Goal: Task Accomplishment & Management: Manage account settings

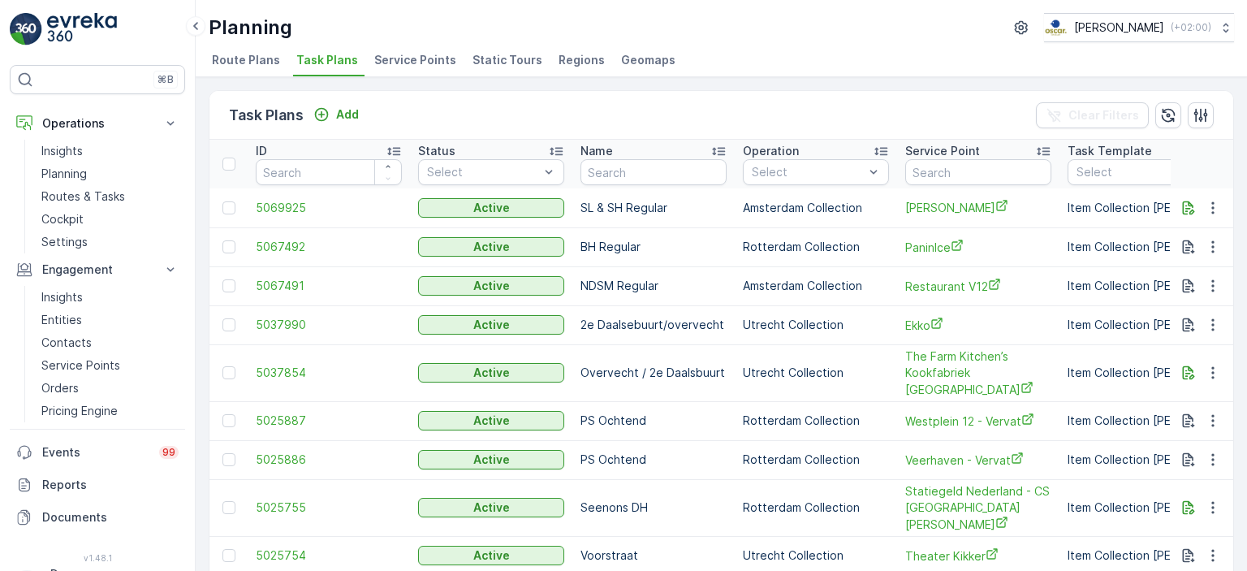
click at [720, 97] on div "Task Plans Add Clear Filters" at bounding box center [720, 115] width 1023 height 49
click at [71, 156] on p "Insights" at bounding box center [61, 151] width 41 height 16
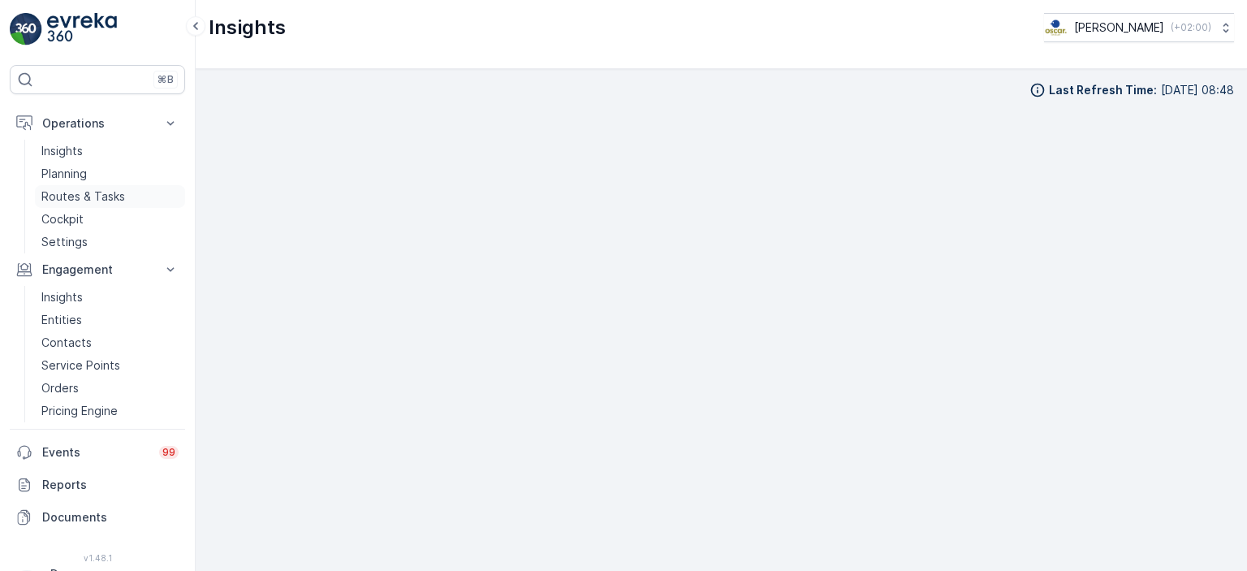
click at [65, 198] on p "Routes & Tasks" at bounding box center [83, 196] width 84 height 16
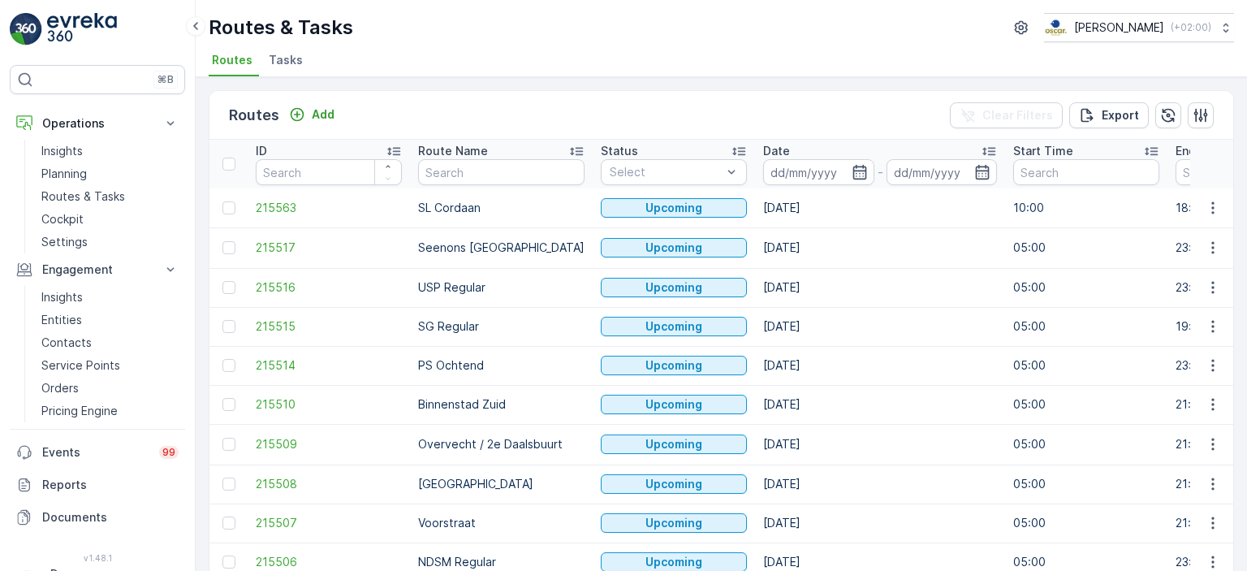
click at [292, 61] on span "Tasks" at bounding box center [286, 60] width 34 height 16
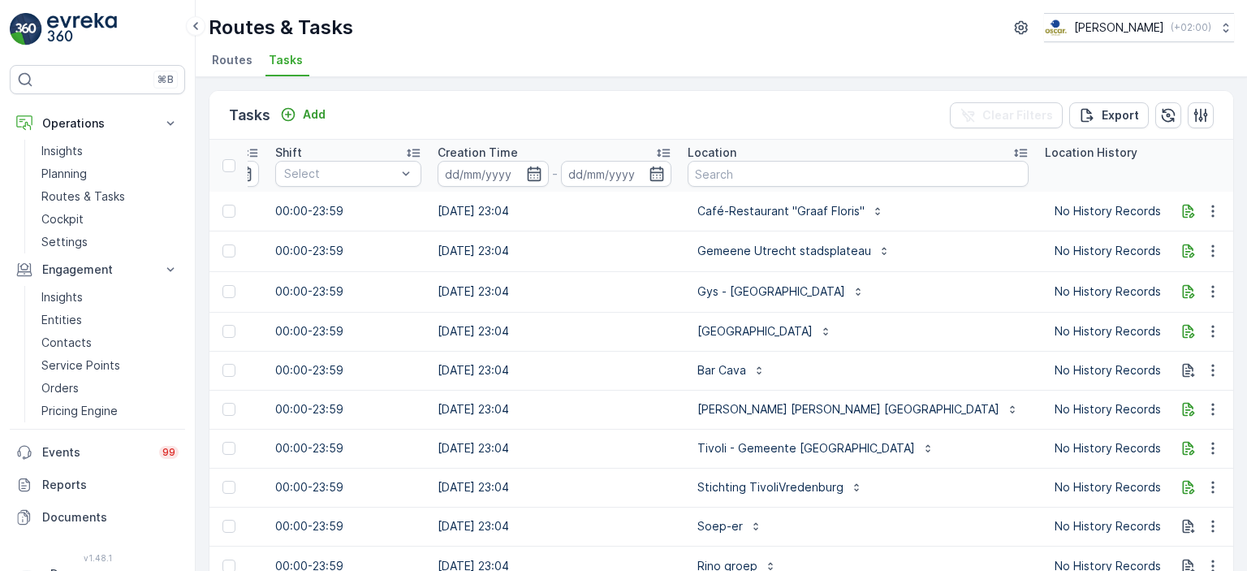
scroll to position [0, 1252]
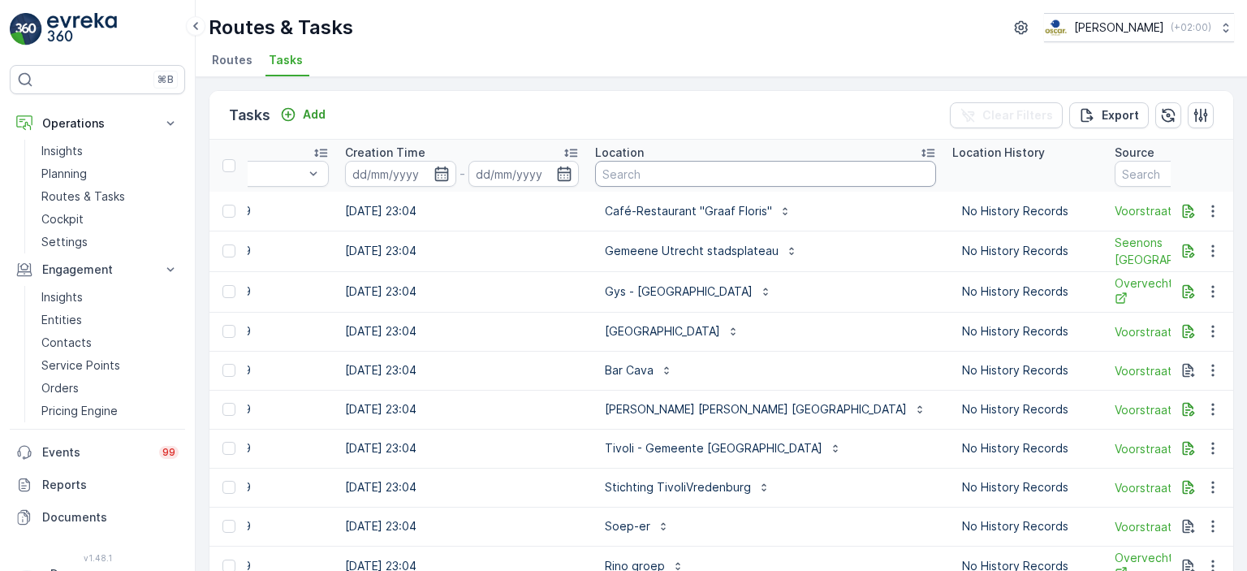
click at [660, 183] on input "text" at bounding box center [765, 174] width 341 height 26
type input "WEstplein"
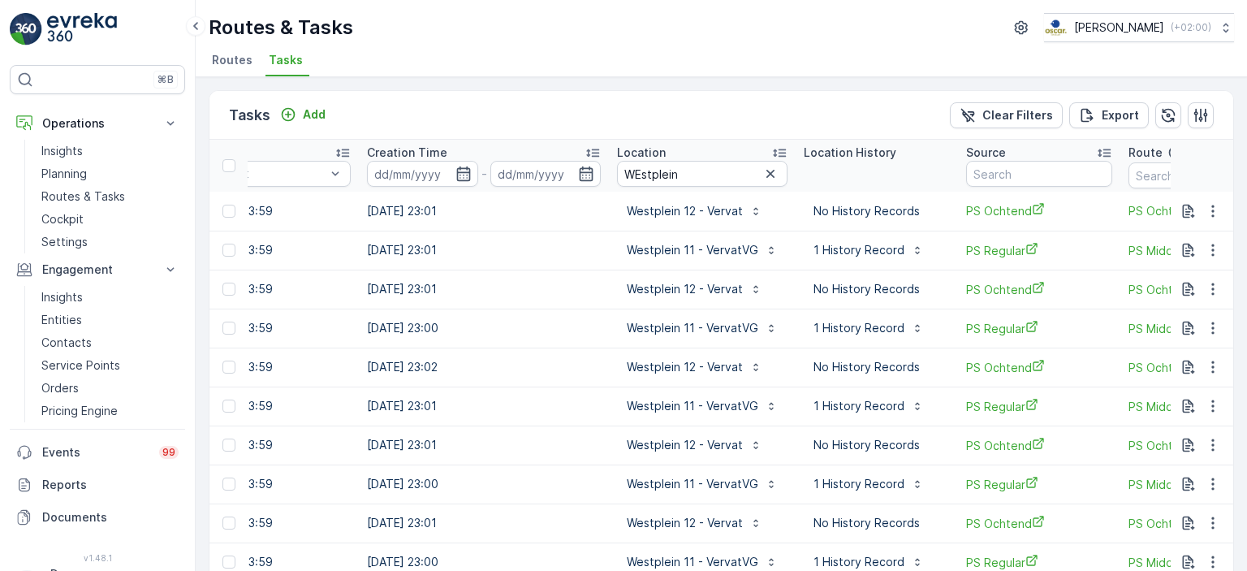
scroll to position [0, 1246]
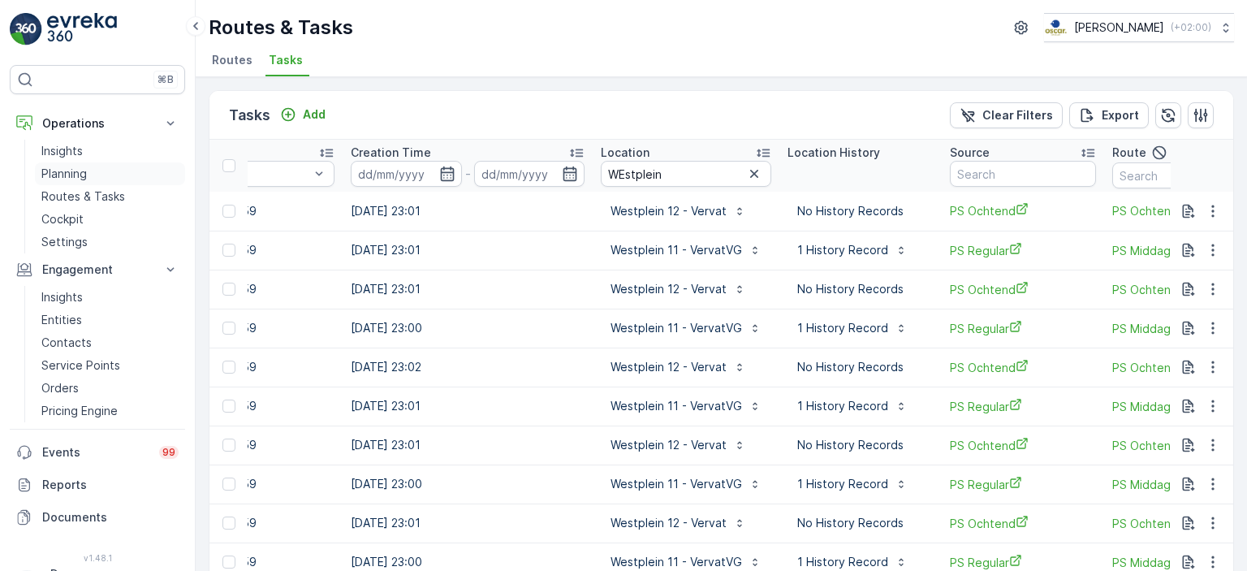
click at [71, 175] on p "Planning" at bounding box center [63, 174] width 45 height 16
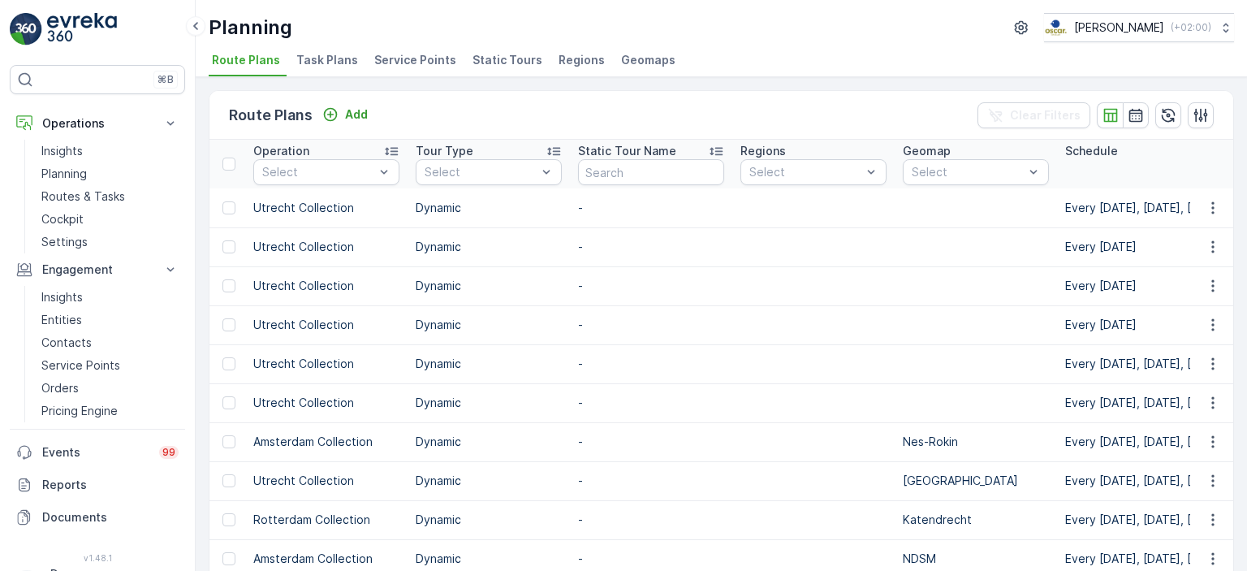
scroll to position [0, 490]
click at [321, 65] on span "Task Plans" at bounding box center [327, 60] width 62 height 16
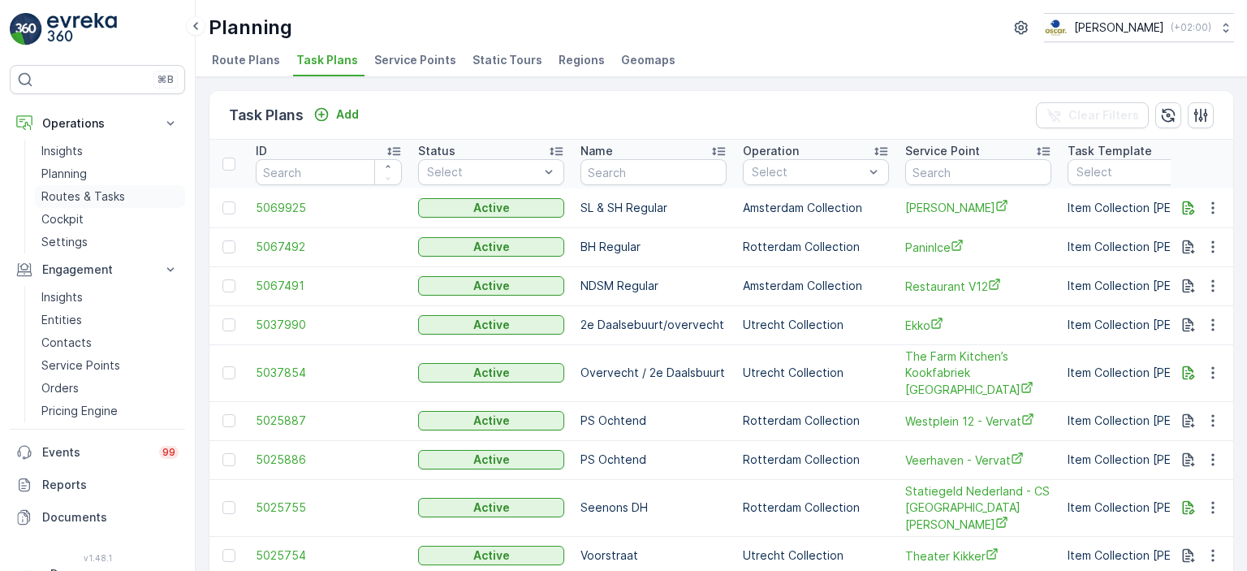
click at [105, 197] on p "Routes & Tasks" at bounding box center [83, 196] width 84 height 16
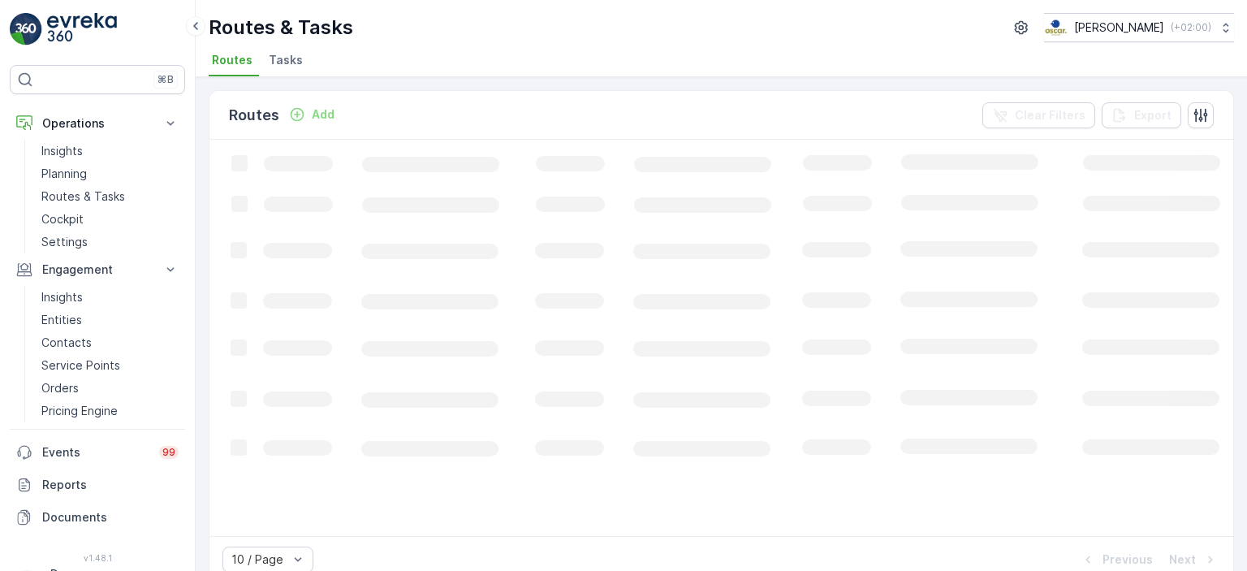
click at [283, 67] on span "Tasks" at bounding box center [286, 60] width 34 height 16
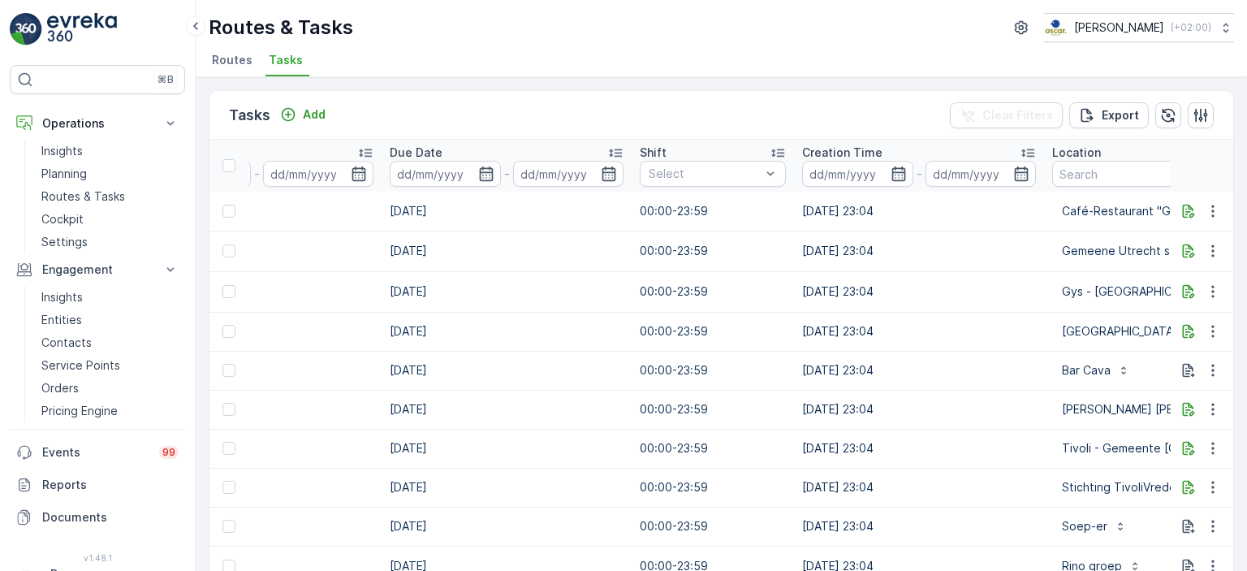
scroll to position [0, 1169]
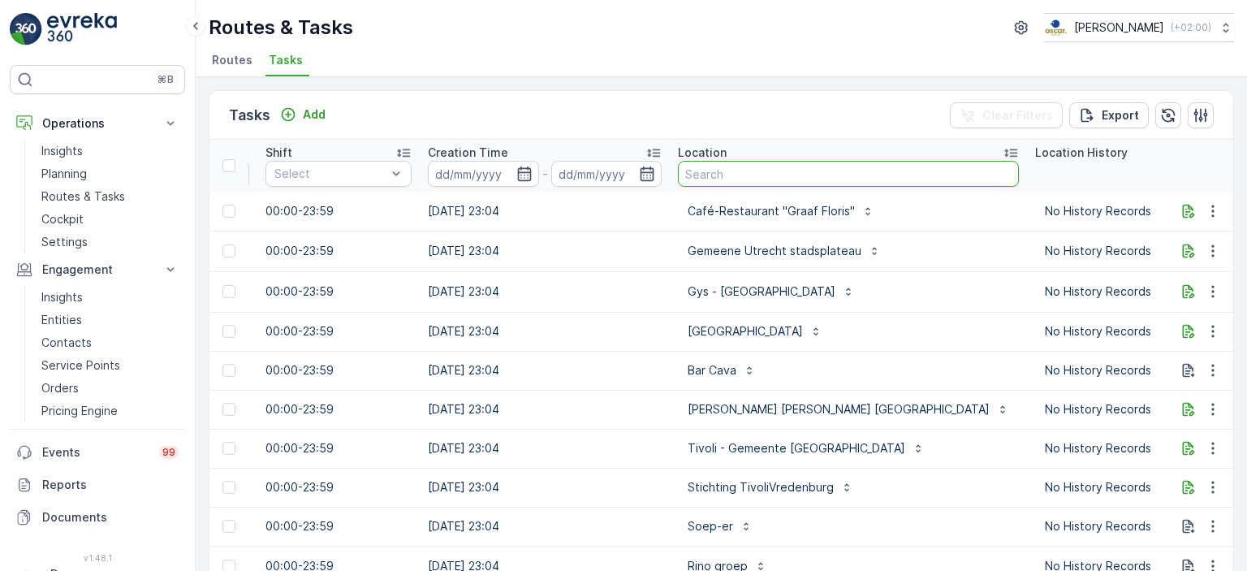
click at [753, 164] on input "text" at bounding box center [848, 174] width 341 height 26
type input "weztplein 11"
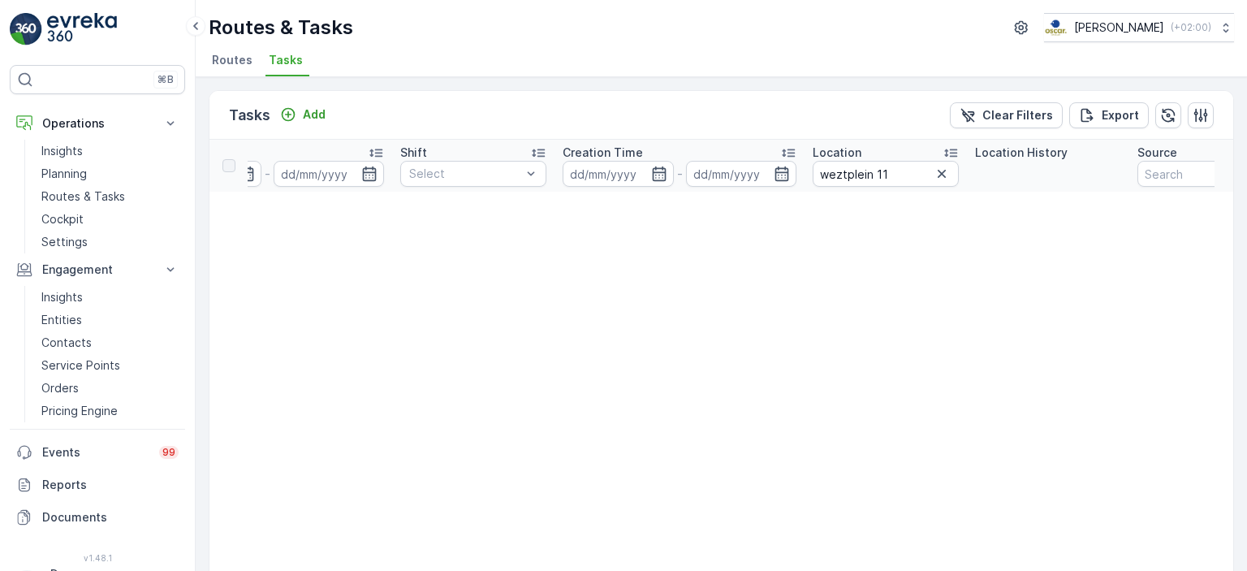
scroll to position [0, 1006]
click at [838, 175] on input "weztplein 11" at bounding box center [885, 174] width 146 height 26
type input "westplein 11"
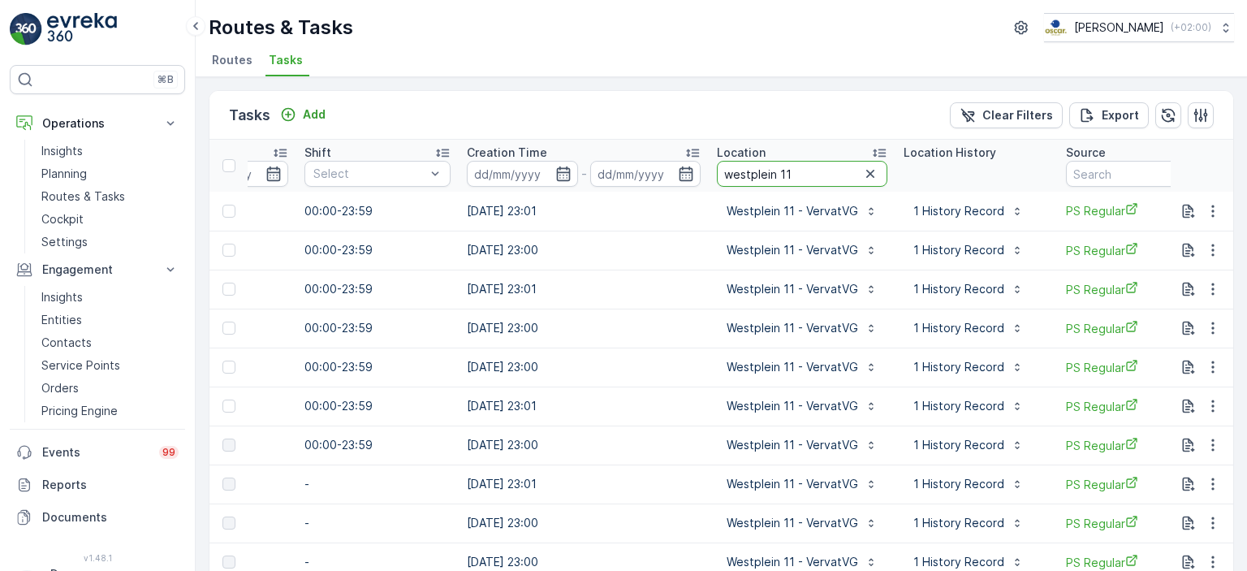
click at [795, 170] on input "westplein 11" at bounding box center [802, 174] width 170 height 26
type input "westplein 12"
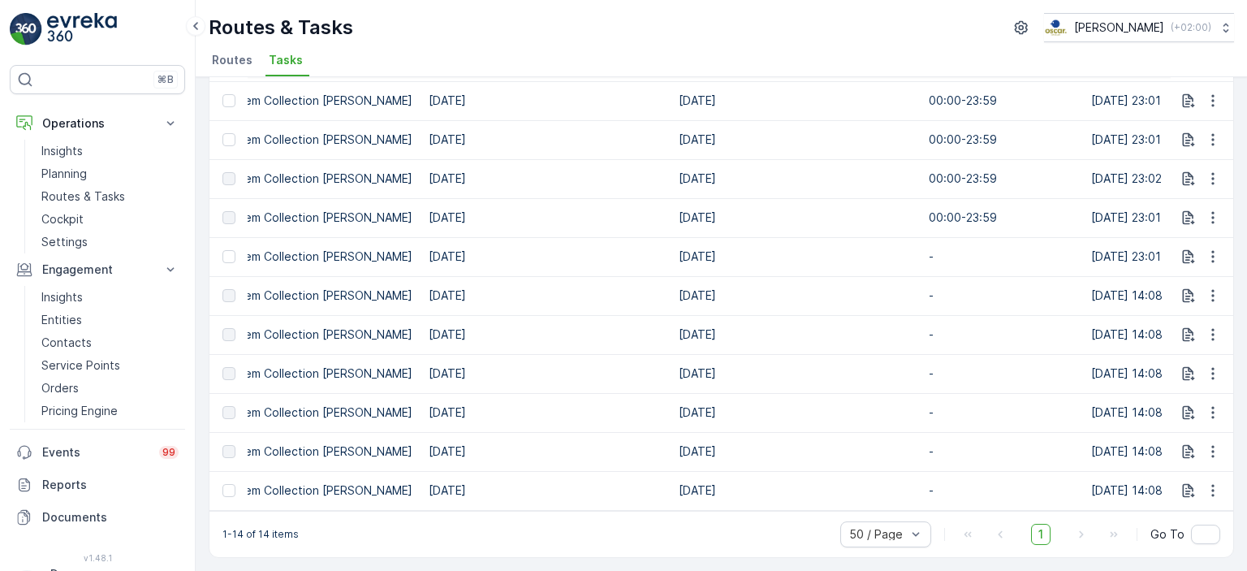
scroll to position [0, 509]
click at [867, 295] on td "[DATE]" at bounding box center [792, 295] width 250 height 39
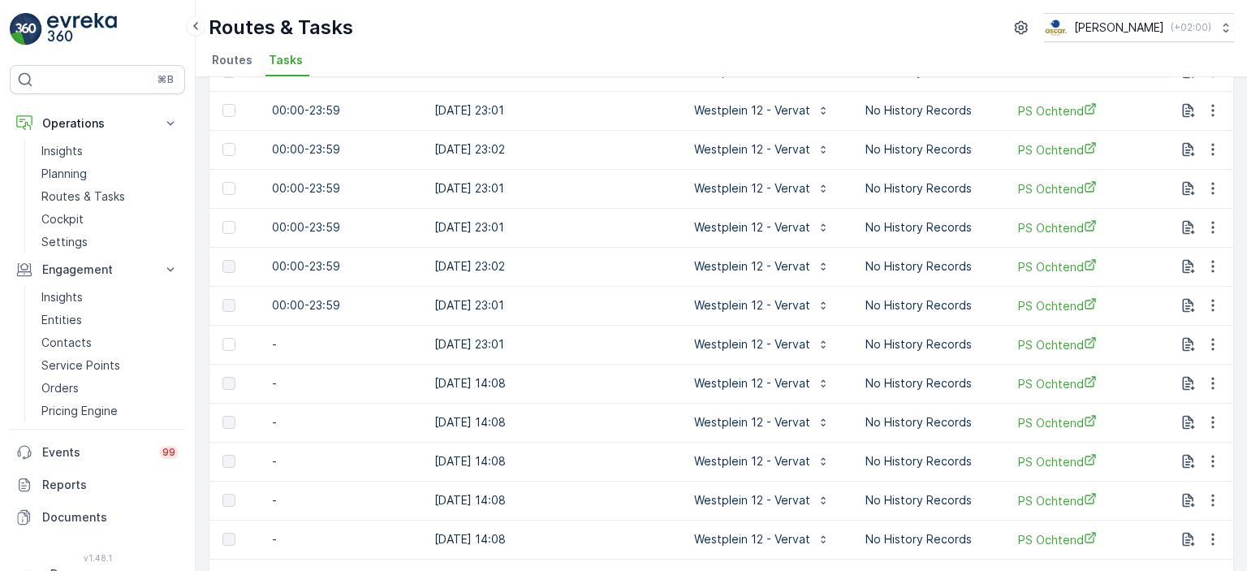
scroll to position [0, 0]
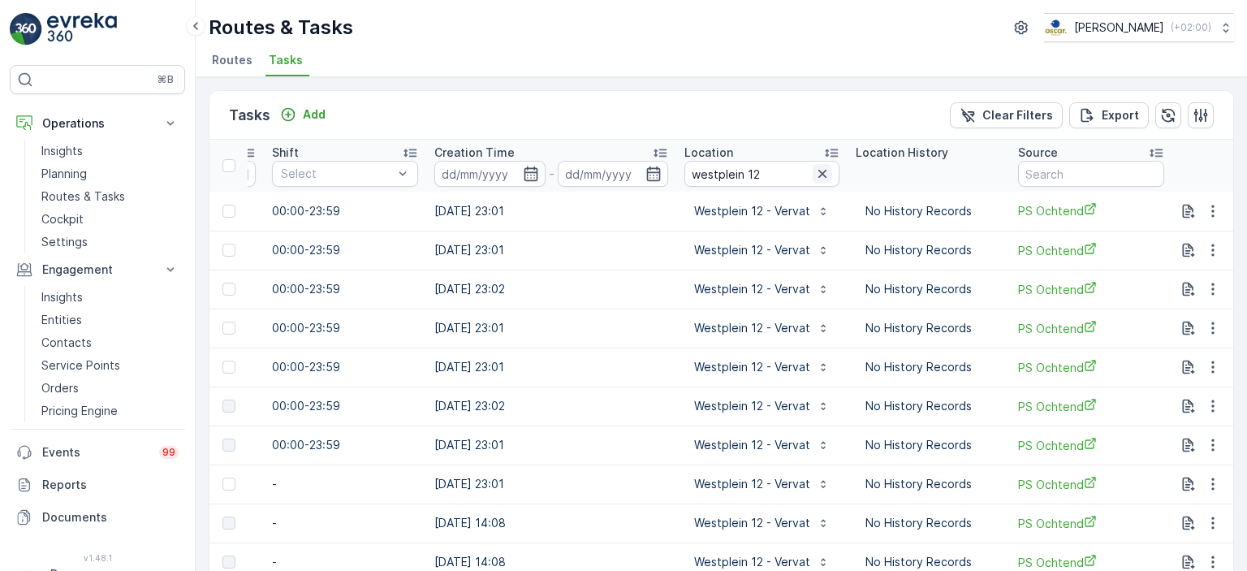
click at [814, 170] on icon "button" at bounding box center [822, 174] width 16 height 16
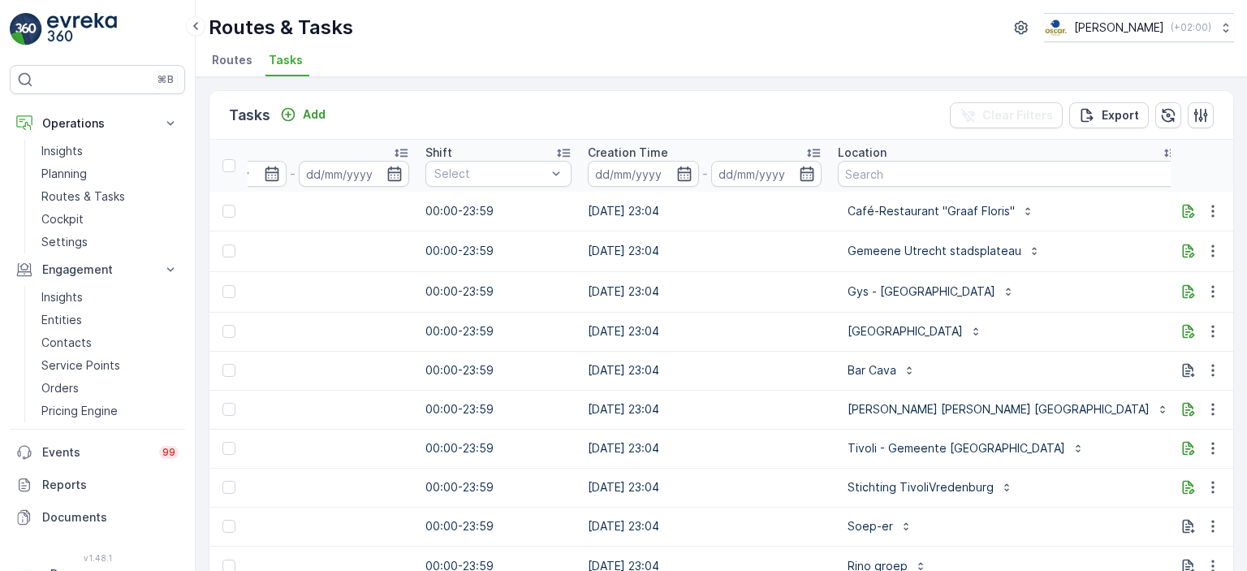
scroll to position [0, 1138]
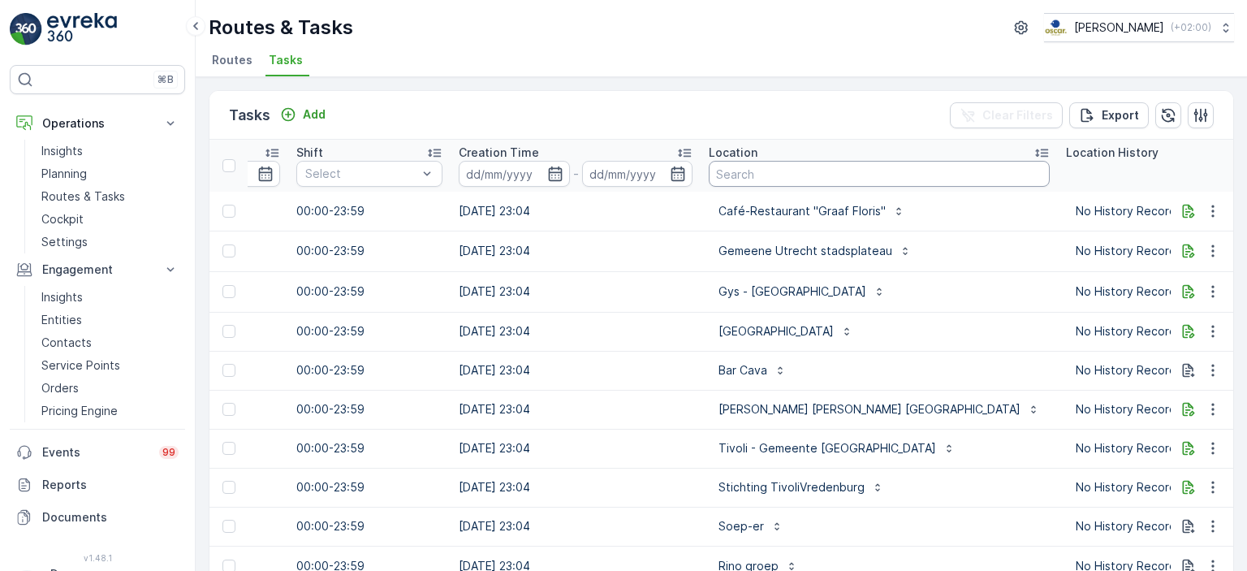
click at [804, 178] on input "text" at bounding box center [879, 174] width 341 height 26
type input "westplein"
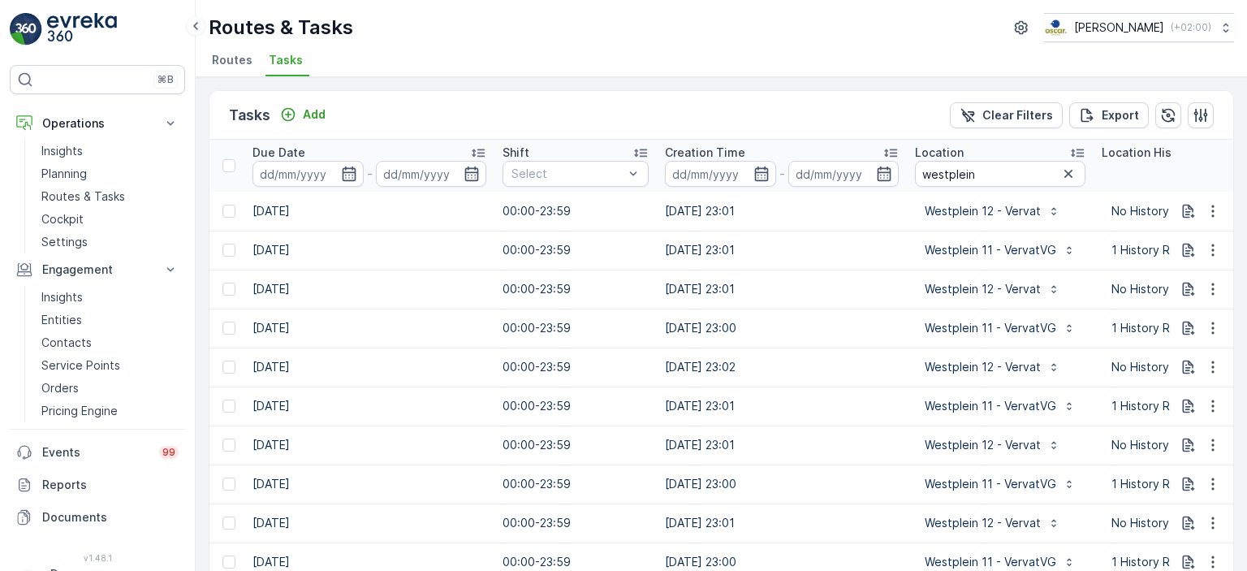
scroll to position [0, 1018]
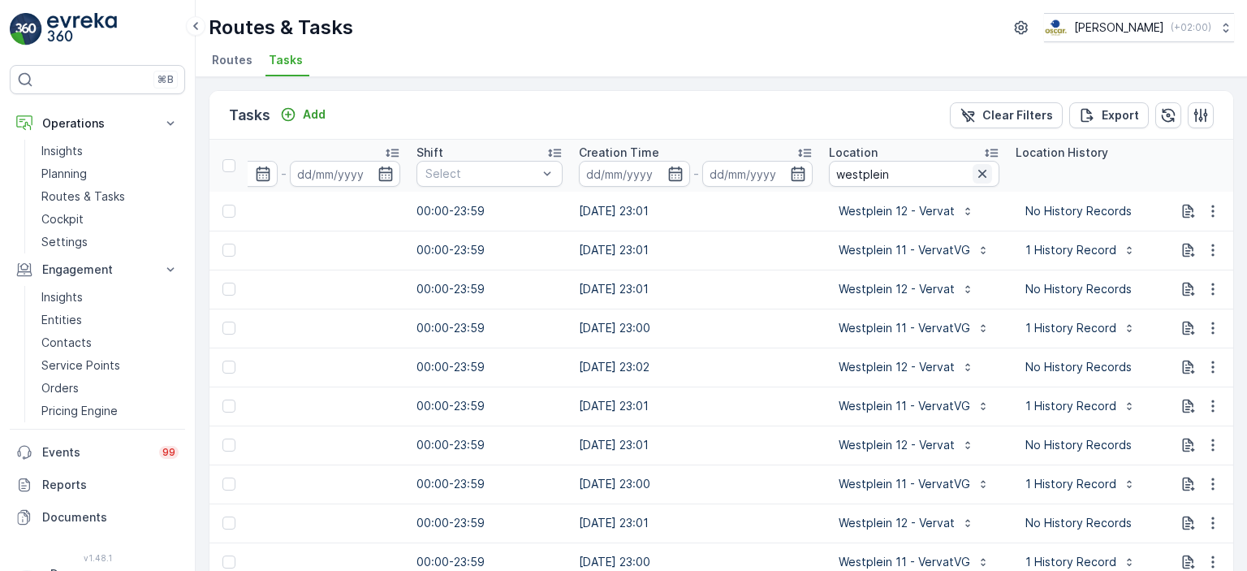
click at [974, 176] on icon "button" at bounding box center [982, 174] width 16 height 16
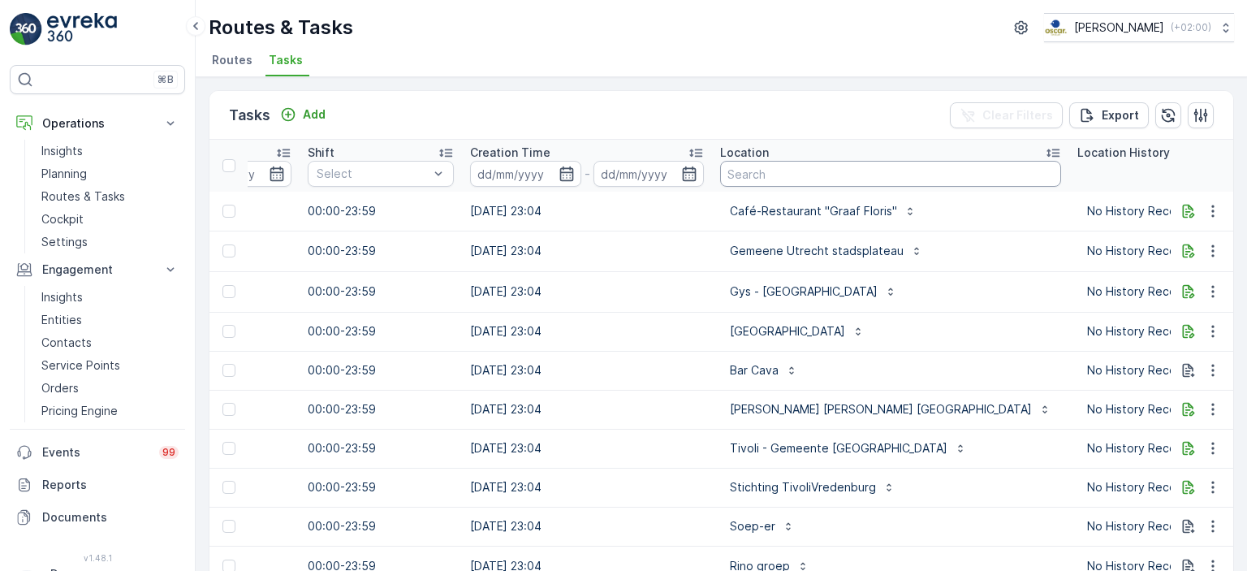
scroll to position [0, 1140]
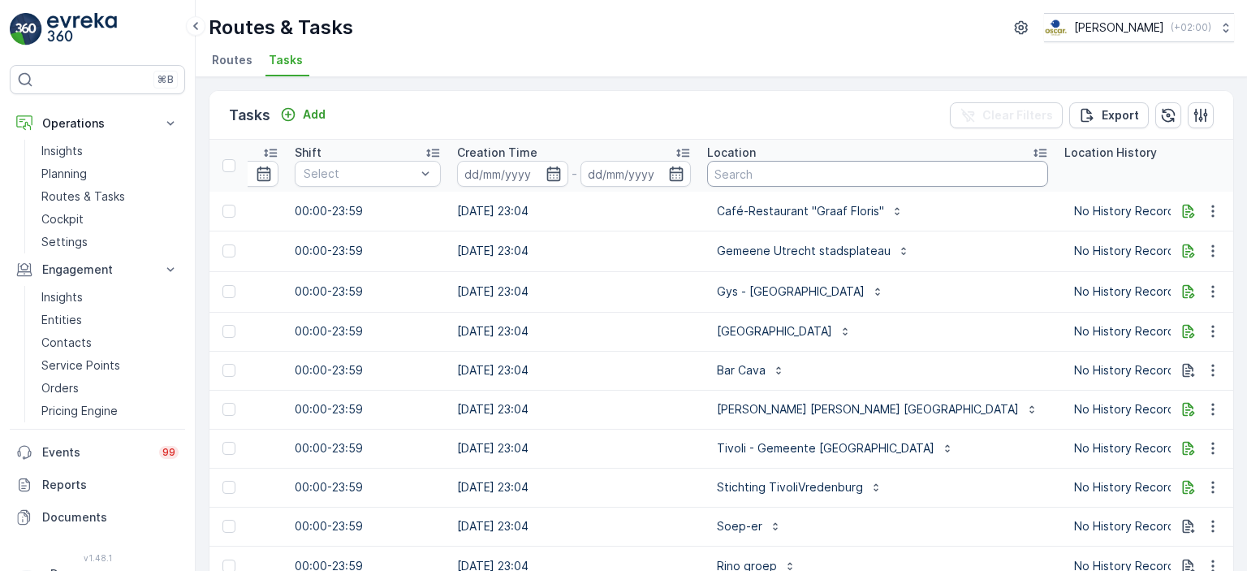
click at [907, 171] on input "text" at bounding box center [877, 174] width 341 height 26
click at [44, 146] on p "Insights" at bounding box center [61, 151] width 41 height 16
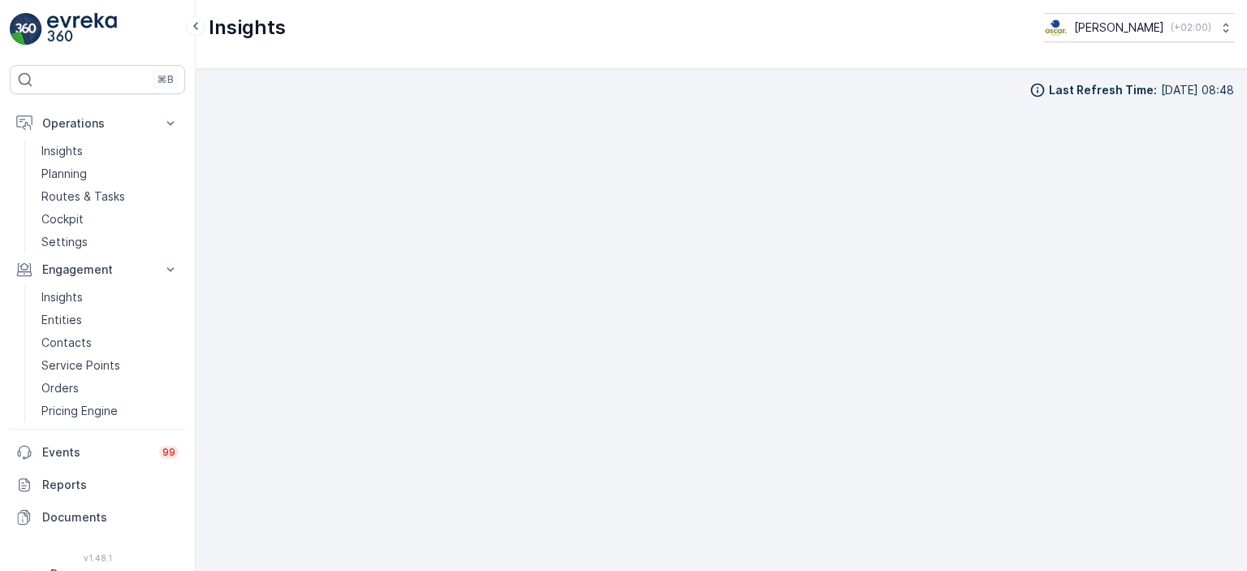
scroll to position [13, 0]
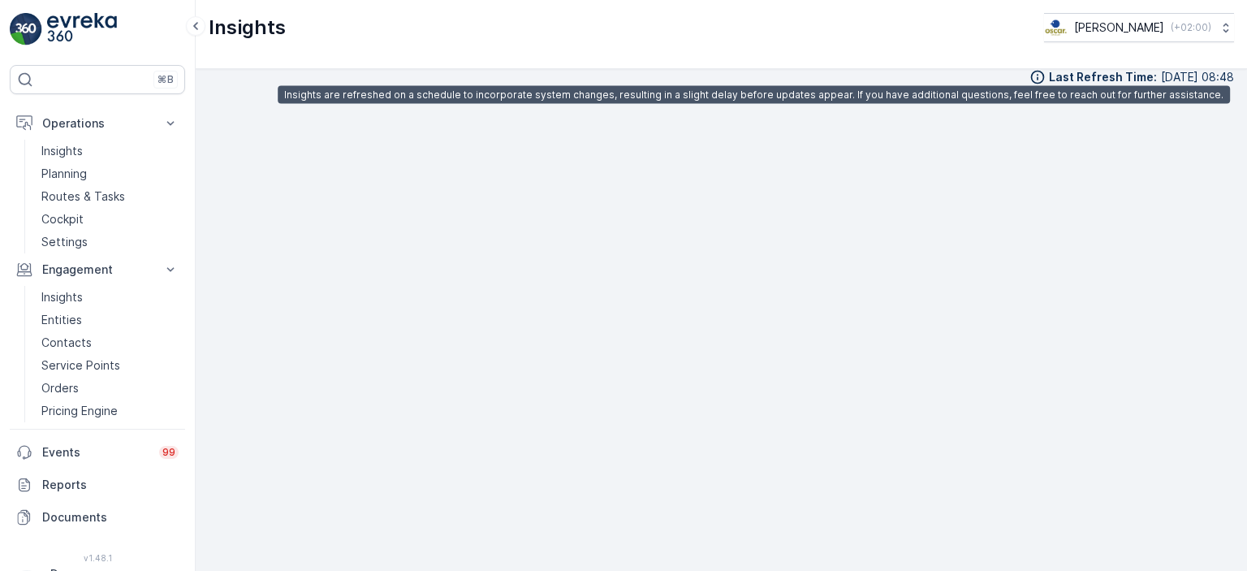
click at [1029, 75] on icon at bounding box center [1037, 77] width 16 height 16
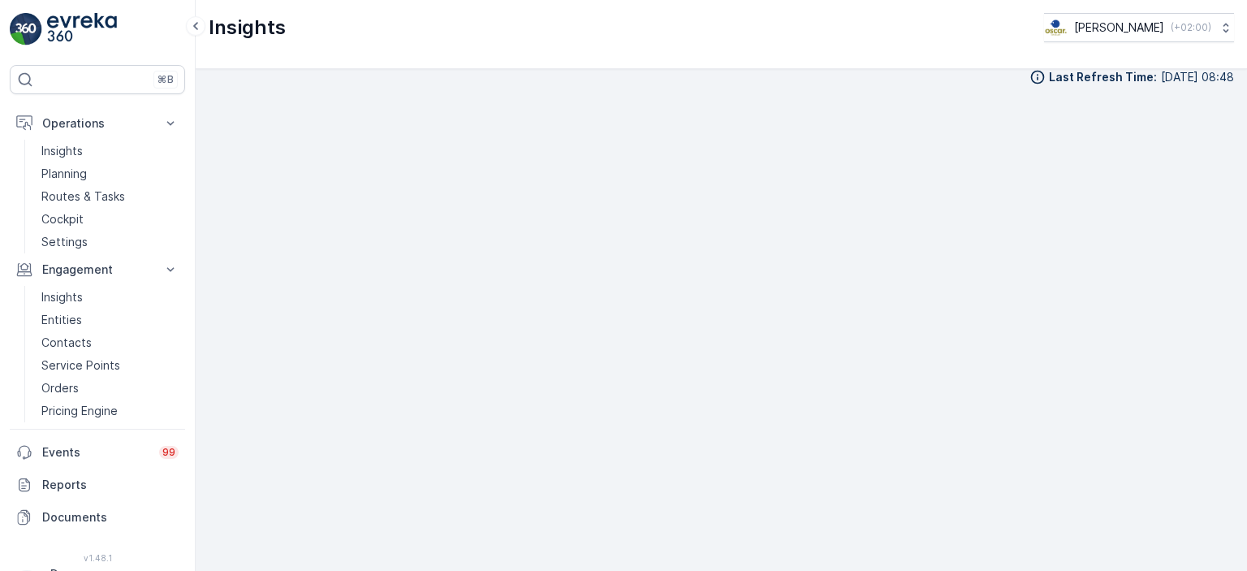
click at [100, 37] on img at bounding box center [82, 29] width 70 height 32
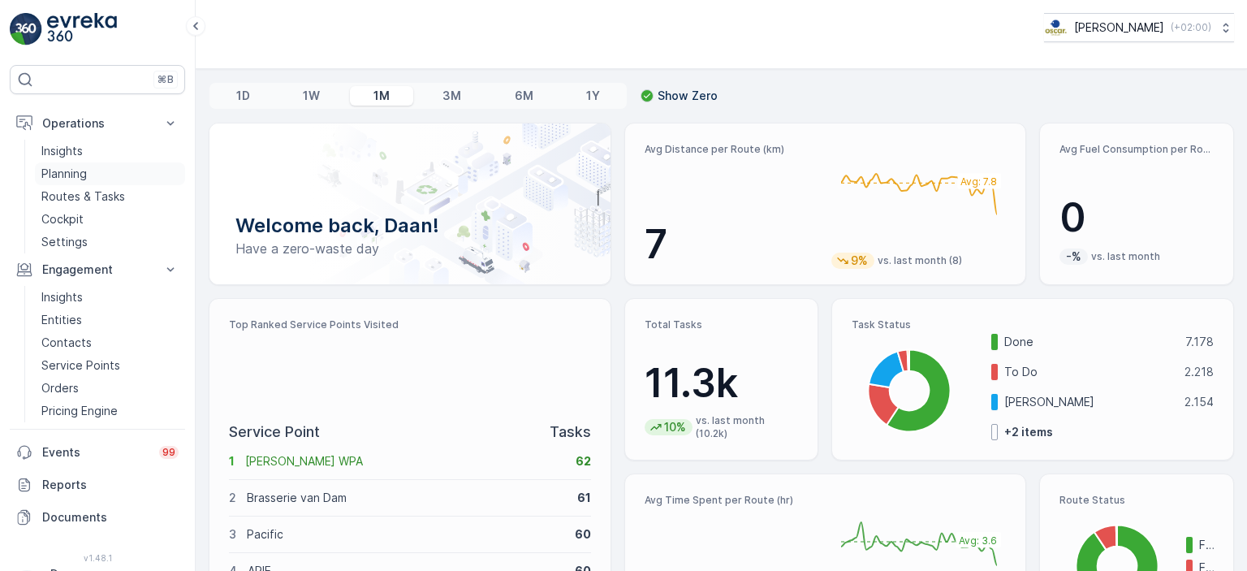
click at [81, 170] on p "Planning" at bounding box center [63, 174] width 45 height 16
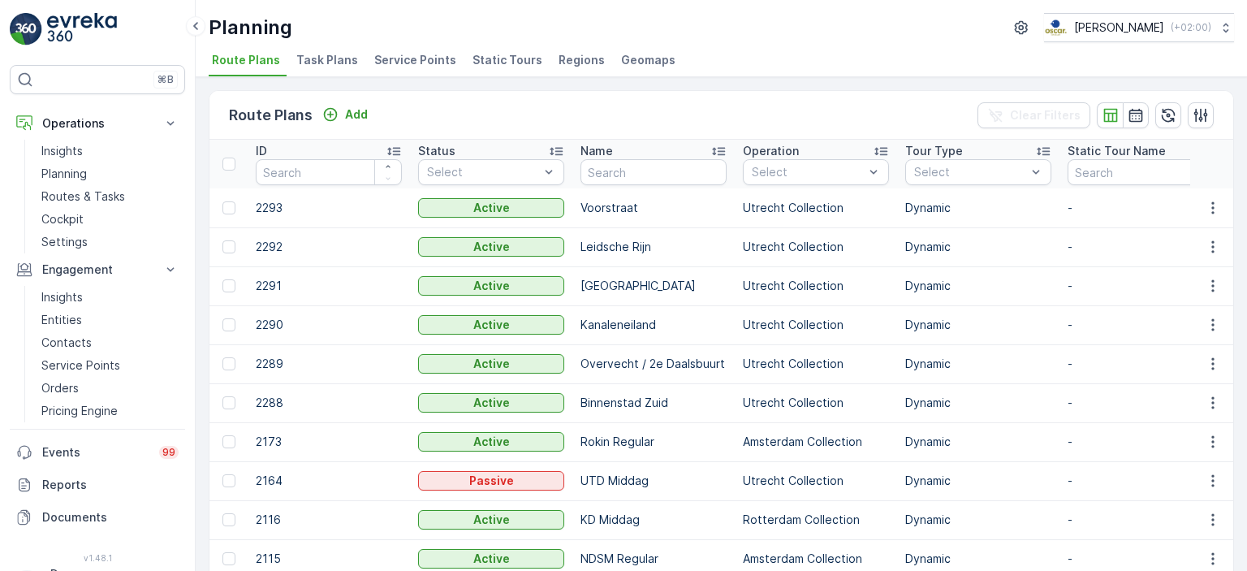
click at [324, 64] on span "Task Plans" at bounding box center [327, 60] width 62 height 16
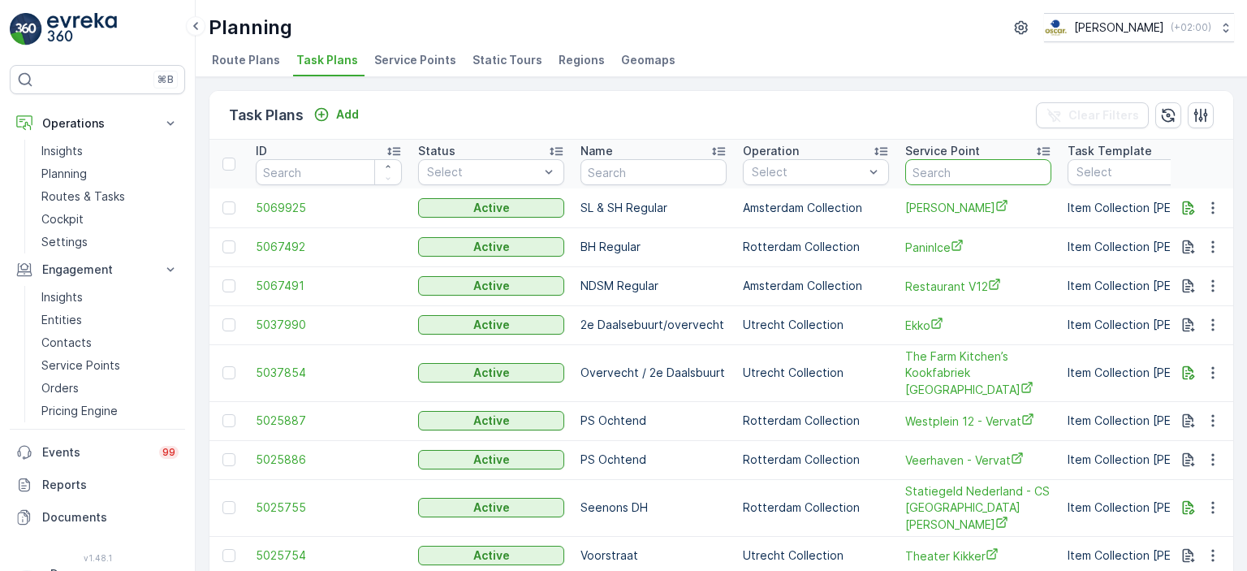
click at [946, 170] on input "text" at bounding box center [978, 172] width 146 height 26
type input "Wildstube"
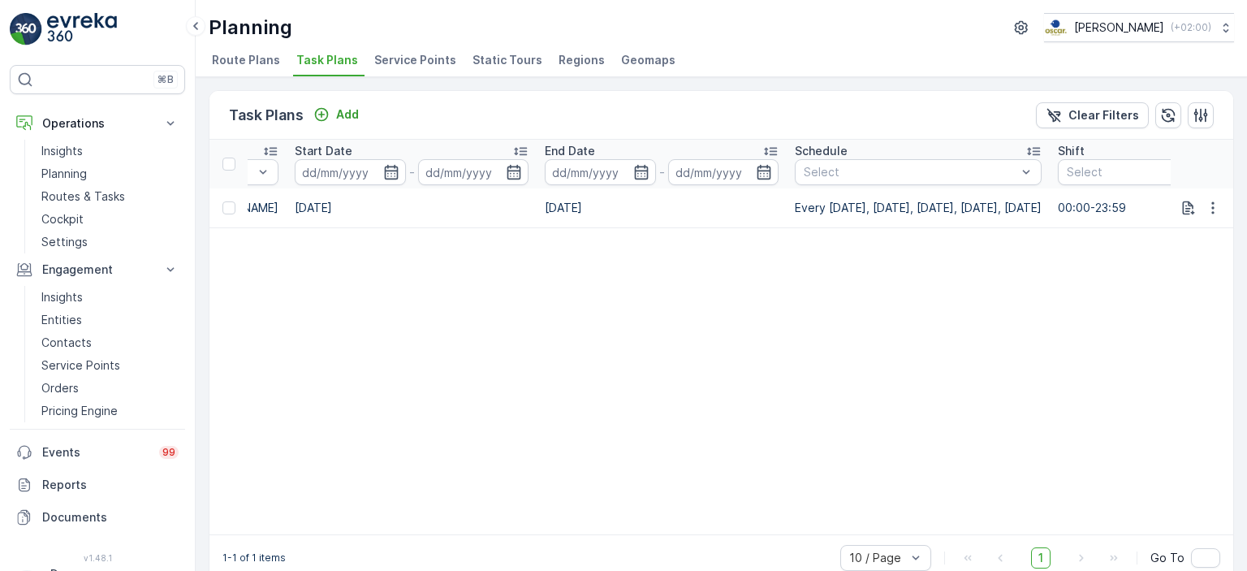
scroll to position [0, 1184]
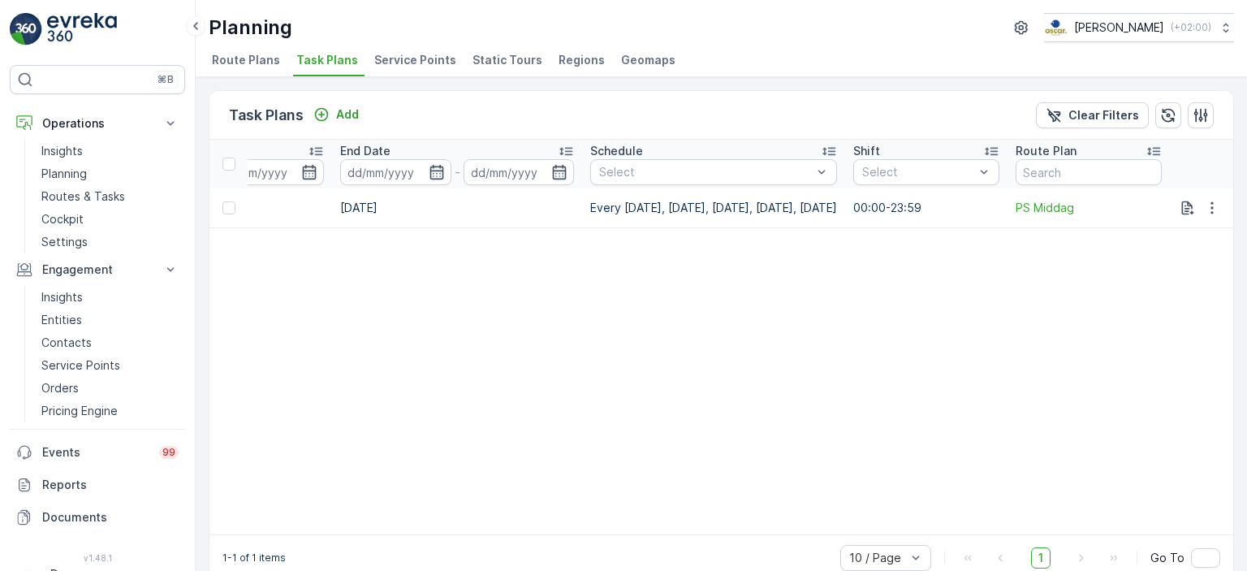
click at [57, 28] on img at bounding box center [82, 29] width 70 height 32
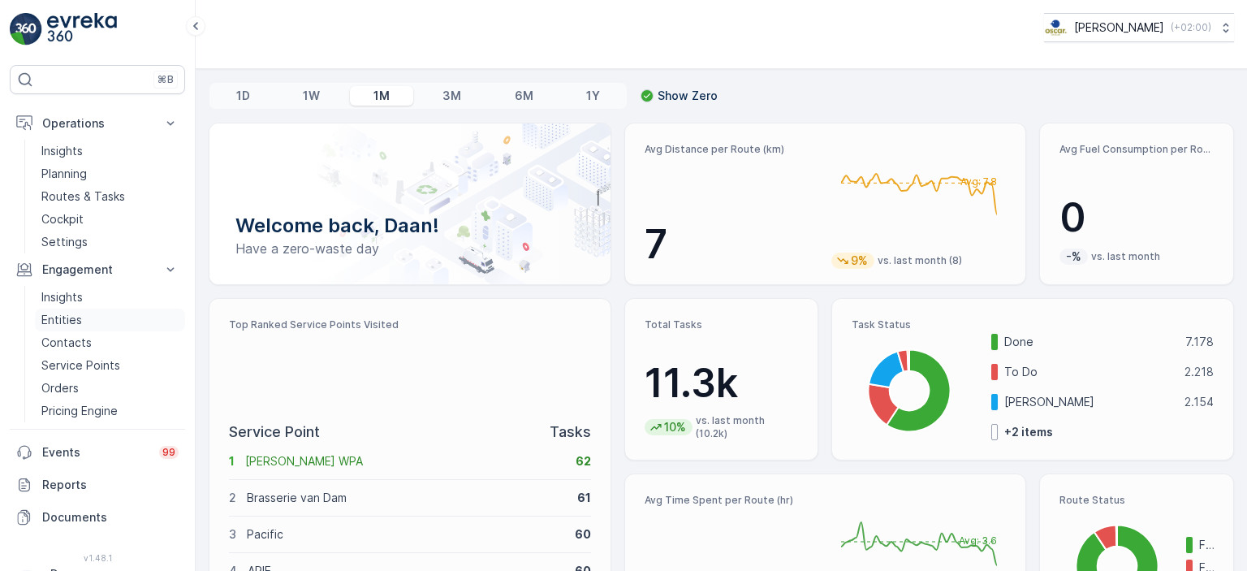
click at [62, 325] on p "Entities" at bounding box center [61, 320] width 41 height 16
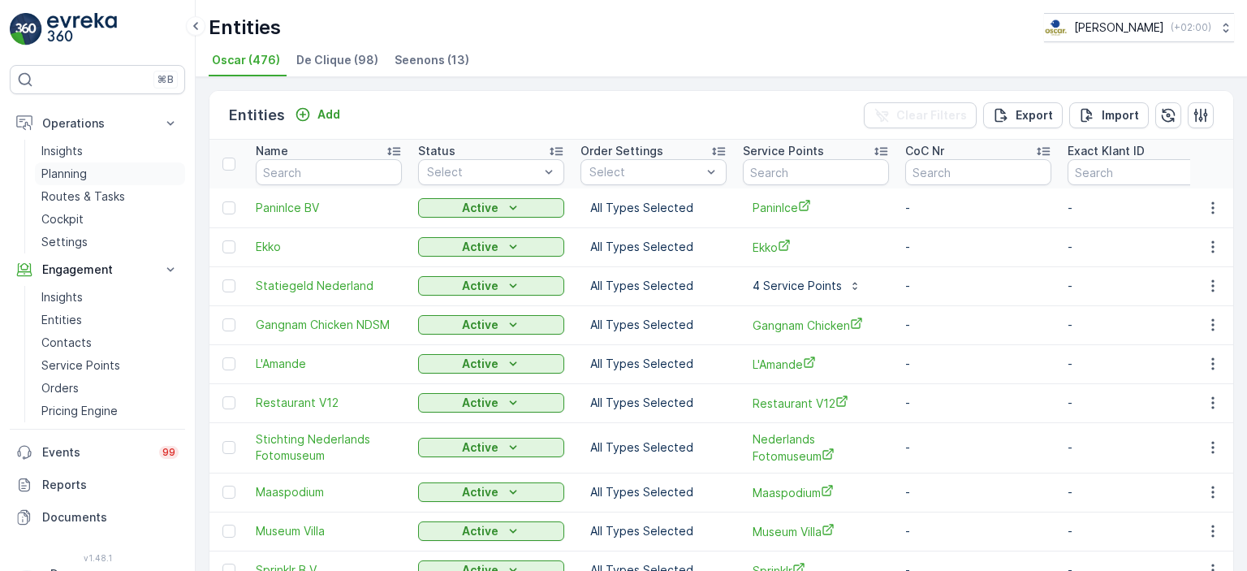
click at [73, 174] on p "Planning" at bounding box center [63, 174] width 45 height 16
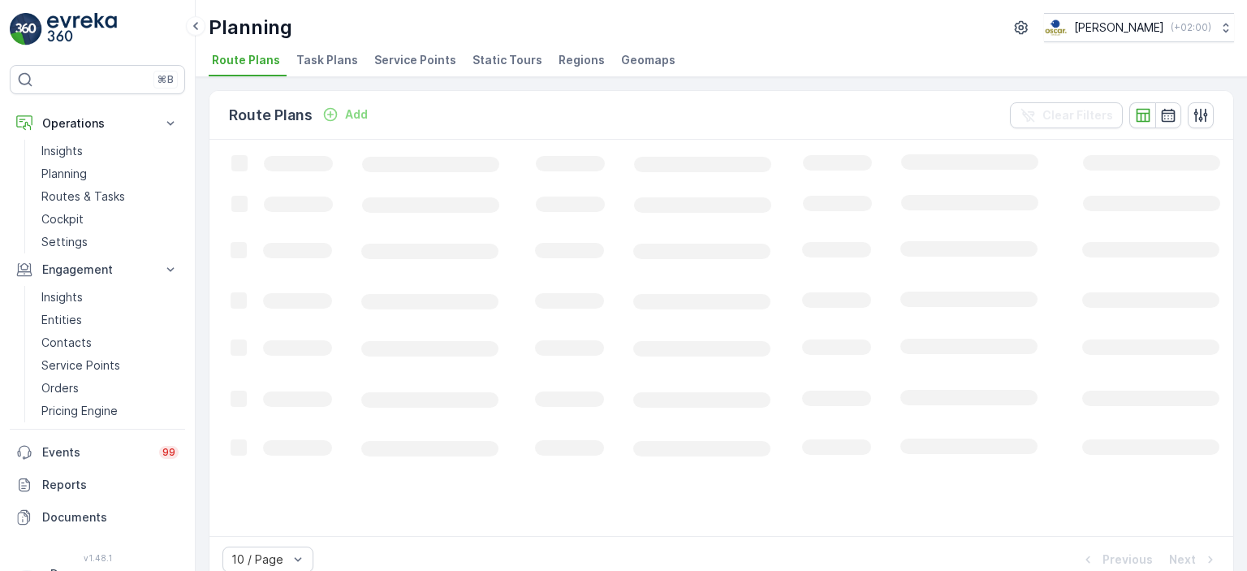
click at [334, 63] on span "Task Plans" at bounding box center [327, 60] width 62 height 16
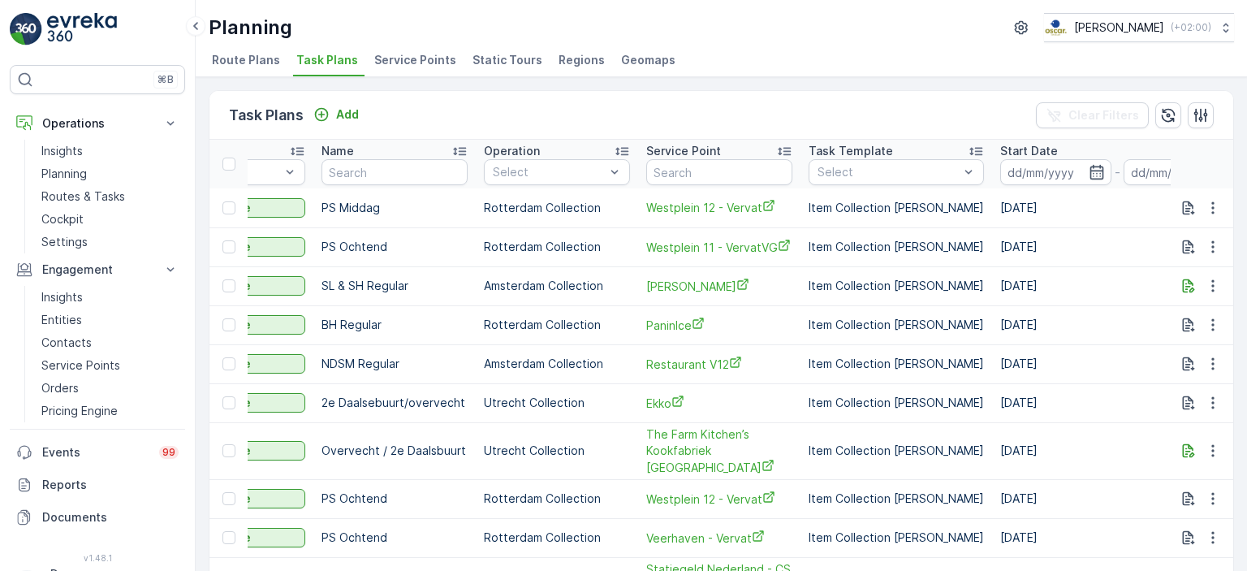
scroll to position [0, 260]
click at [733, 177] on input "text" at bounding box center [718, 172] width 146 height 26
type input "droppie"
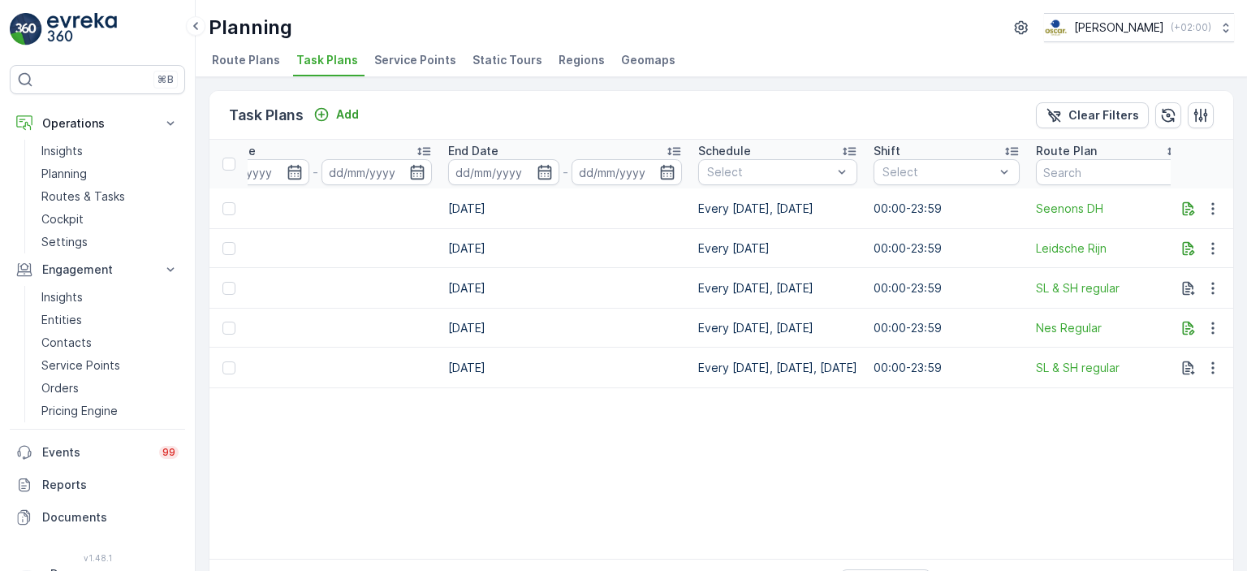
scroll to position [0, 1096]
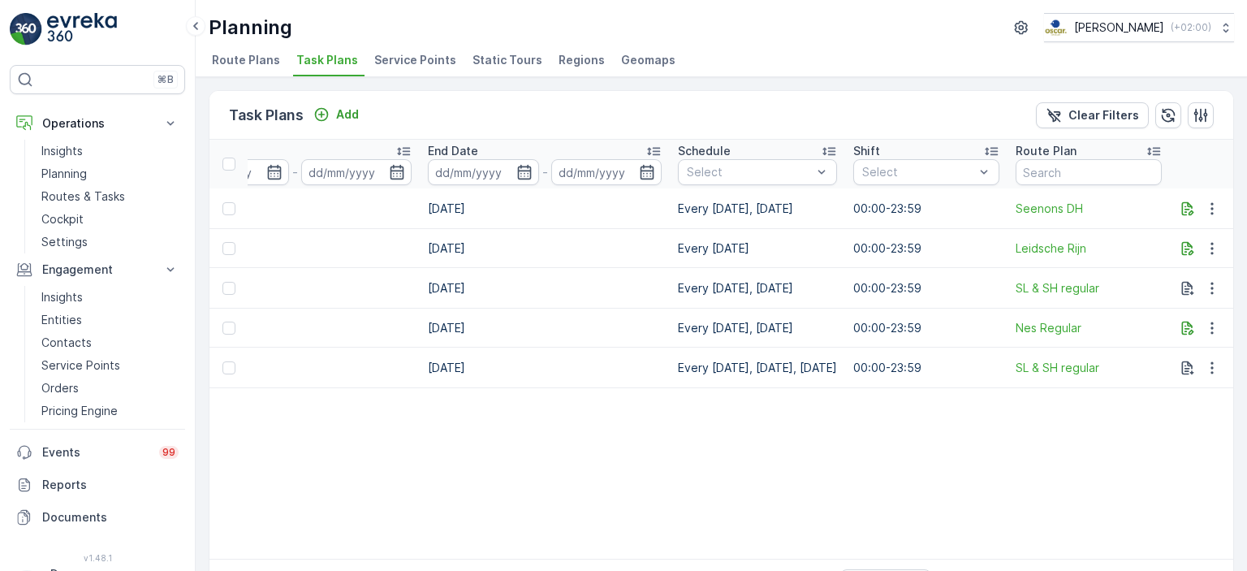
click at [1223, 358] on td at bounding box center [1201, 367] width 63 height 41
click at [1214, 362] on icon "button" at bounding box center [1212, 368] width 16 height 16
click at [1199, 386] on span "See More Details" at bounding box center [1193, 389] width 94 height 16
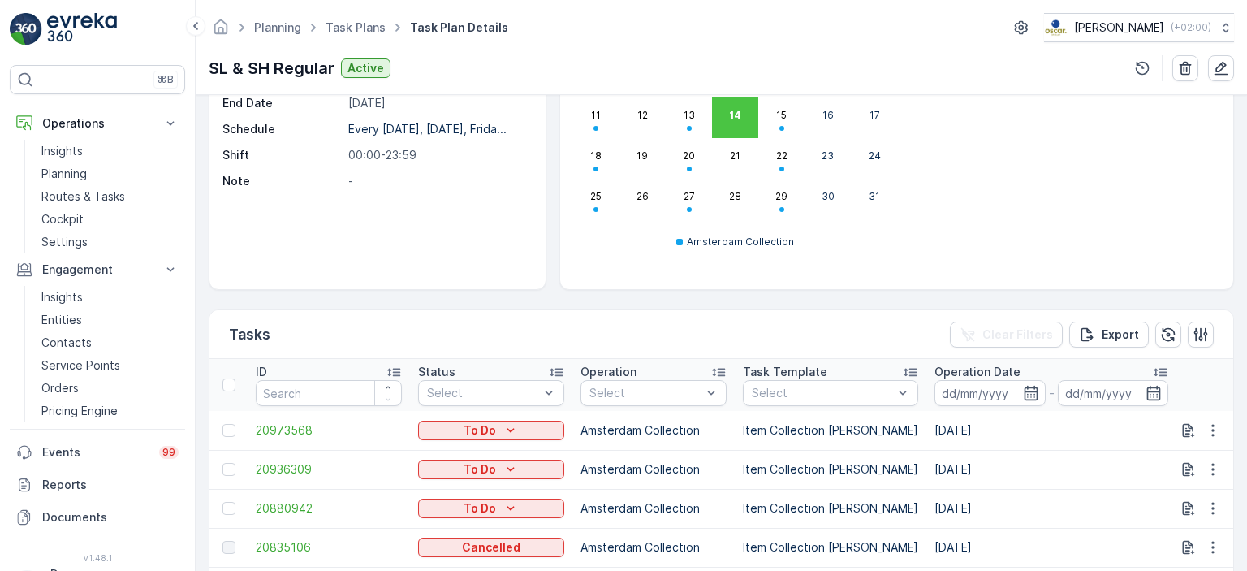
scroll to position [234, 0]
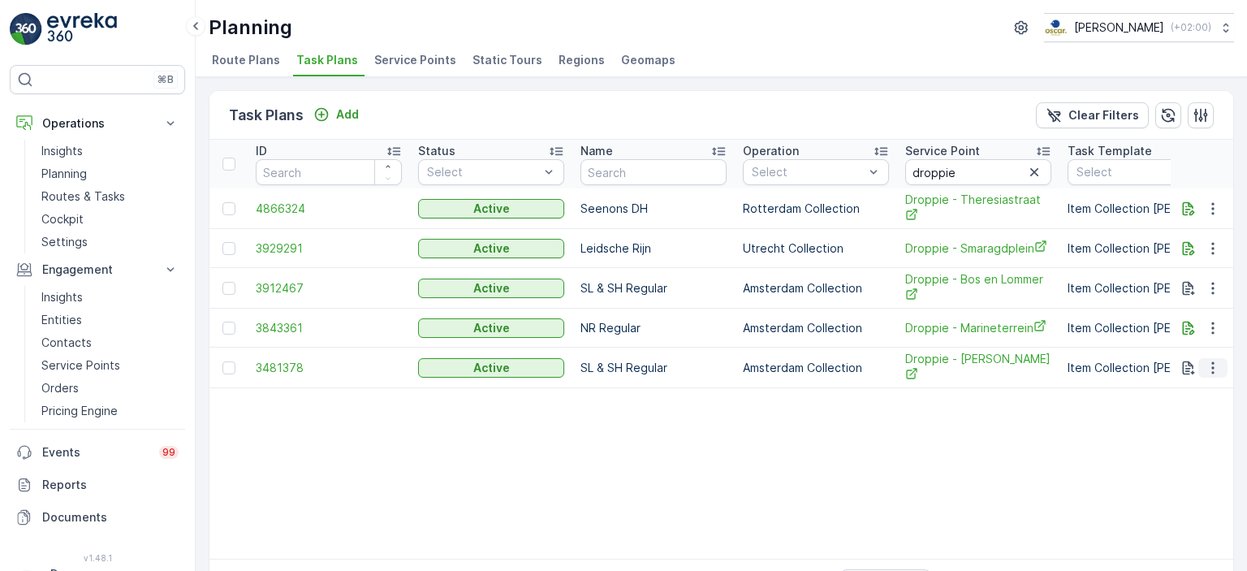
click at [1213, 368] on icon "button" at bounding box center [1212, 368] width 16 height 16
click at [1191, 411] on span "Edit Task Plan" at bounding box center [1183, 411] width 75 height 16
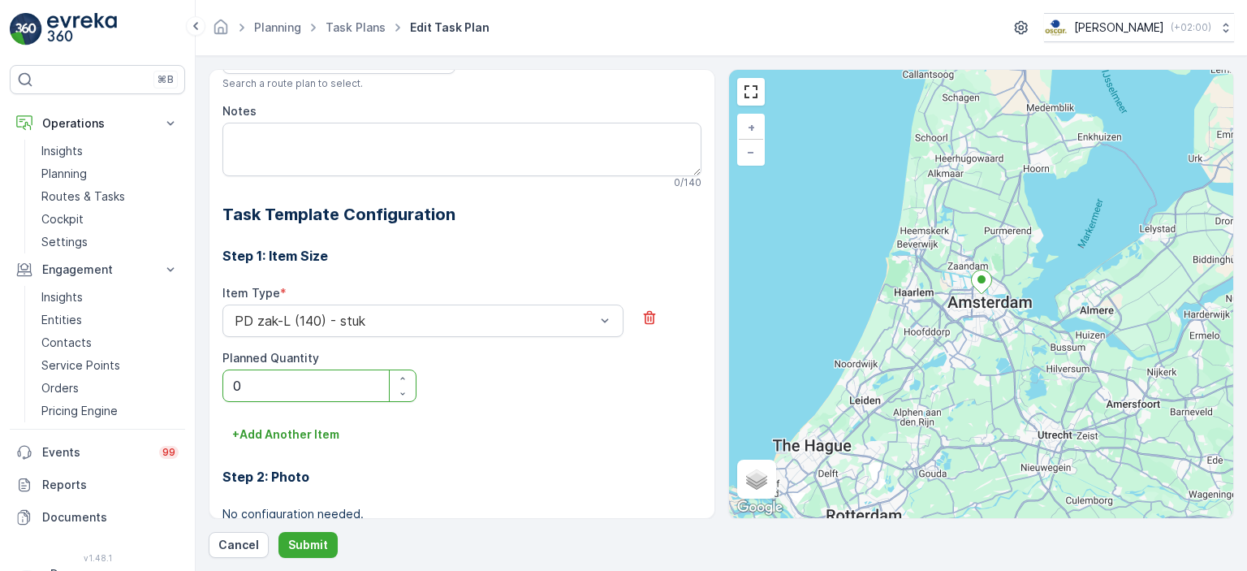
scroll to position [493, 0]
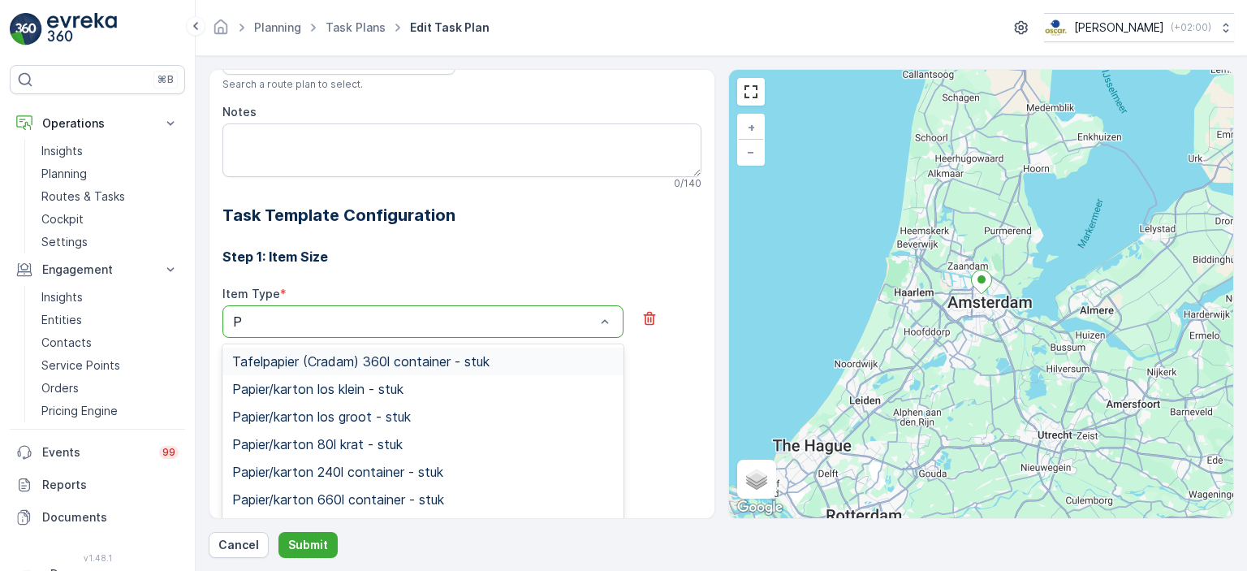
type input "PD"
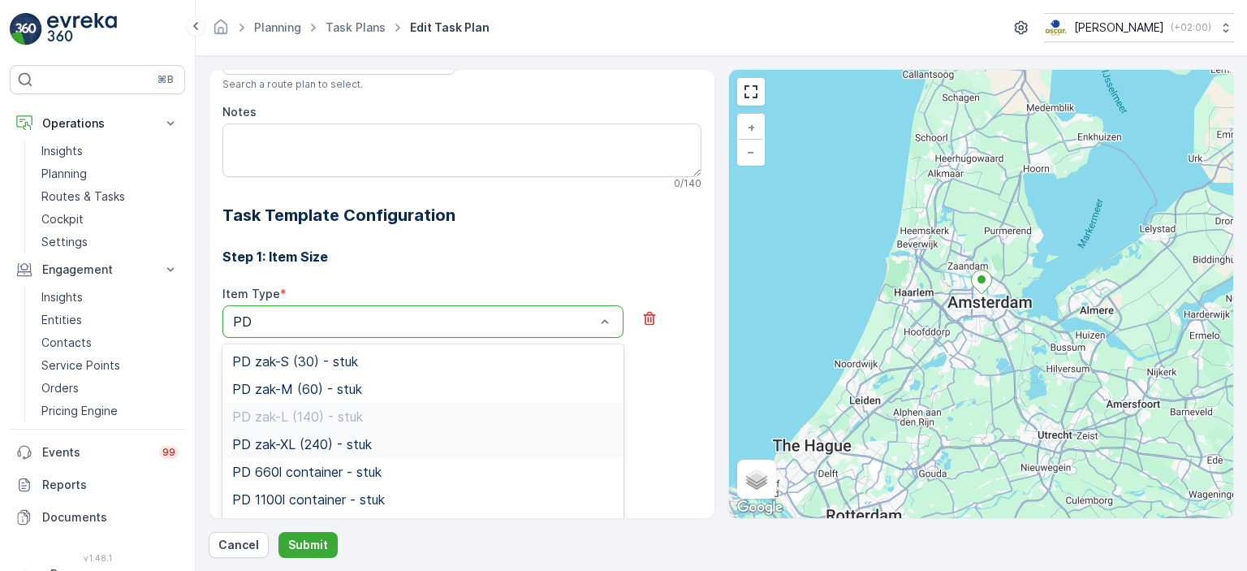
click at [351, 437] on span "PD zak-XL (240) - stuk" at bounding box center [302, 444] width 140 height 15
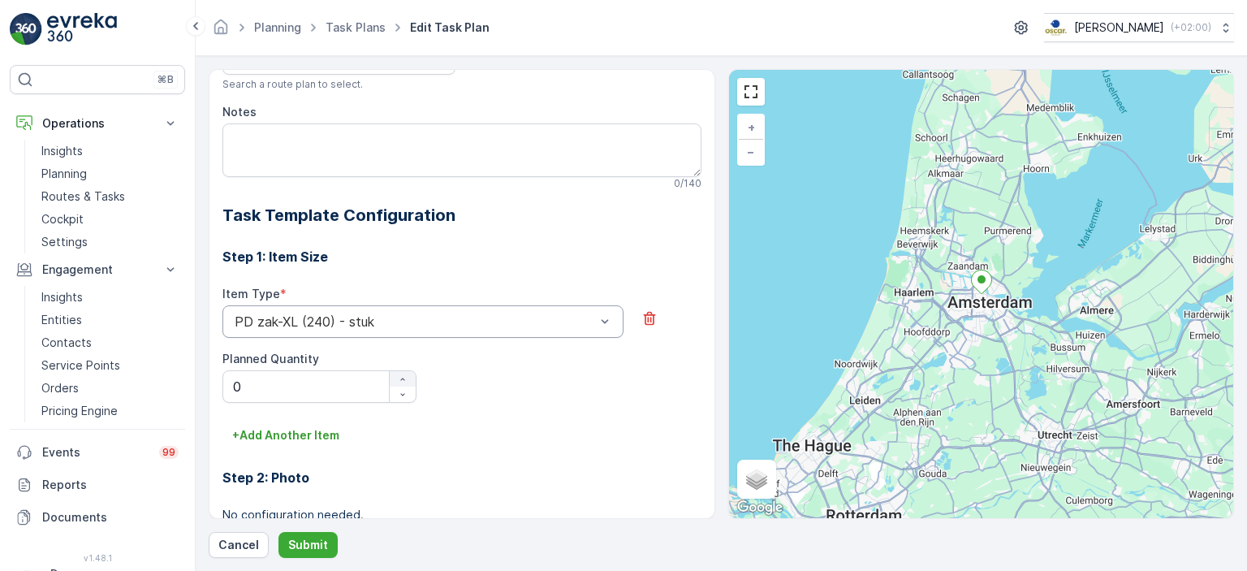
click at [398, 374] on icon "button" at bounding box center [403, 379] width 10 height 10
type Quantity "1"
click at [299, 541] on p "Submit" at bounding box center [308, 544] width 40 height 16
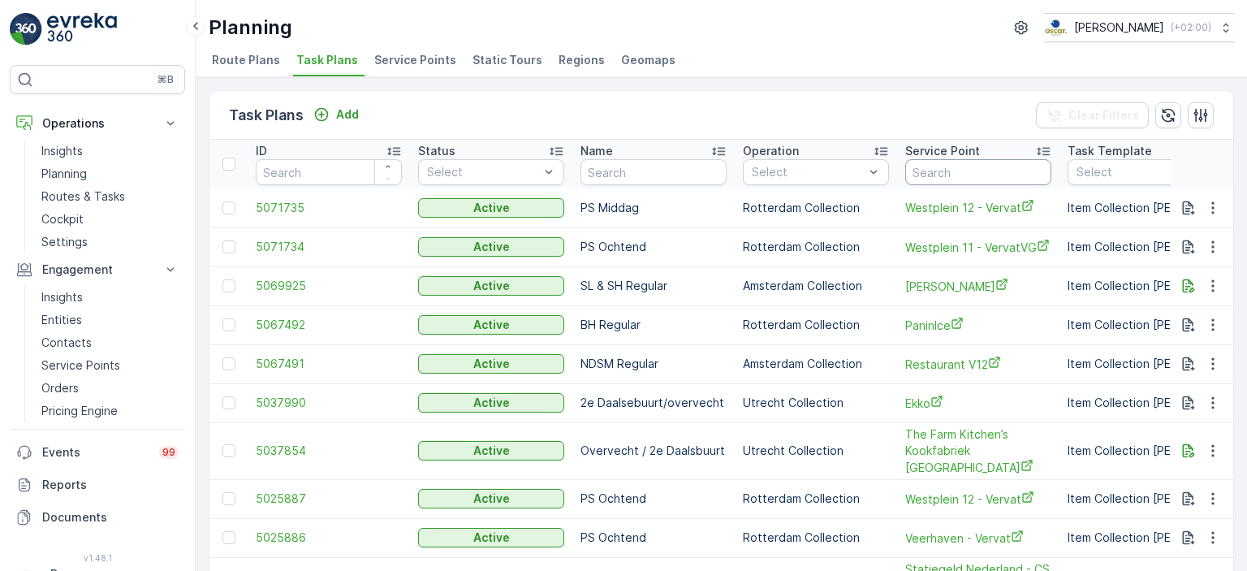
click at [984, 175] on input "text" at bounding box center [978, 172] width 146 height 26
type input "Drop"
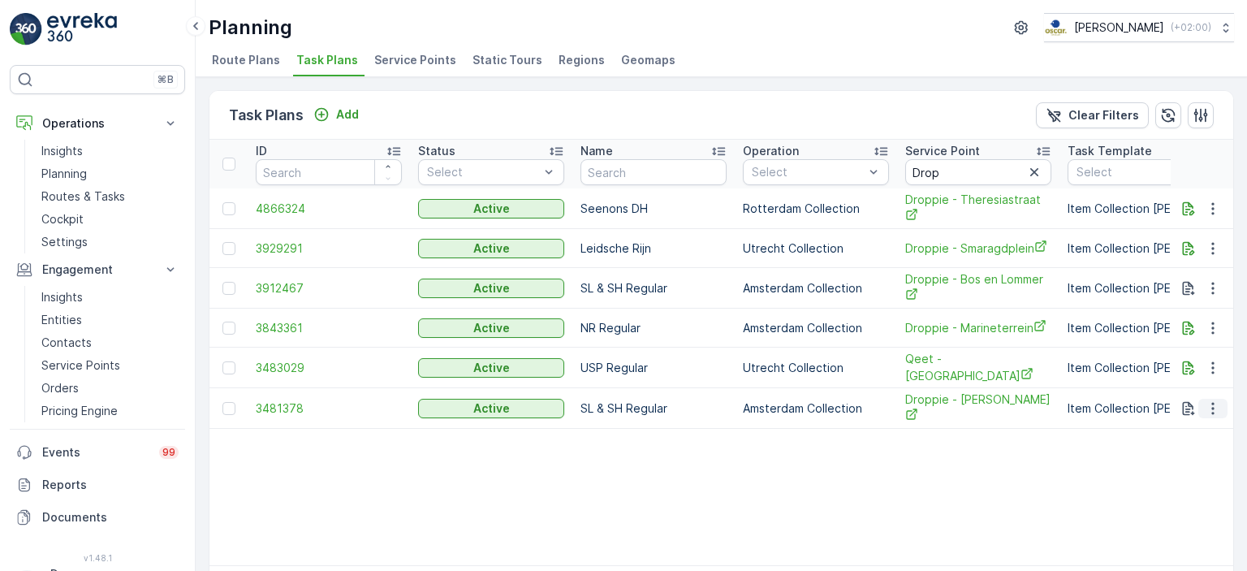
click at [1210, 407] on icon "button" at bounding box center [1212, 408] width 16 height 16
click at [1195, 446] on span "Edit Task Plan" at bounding box center [1183, 450] width 75 height 16
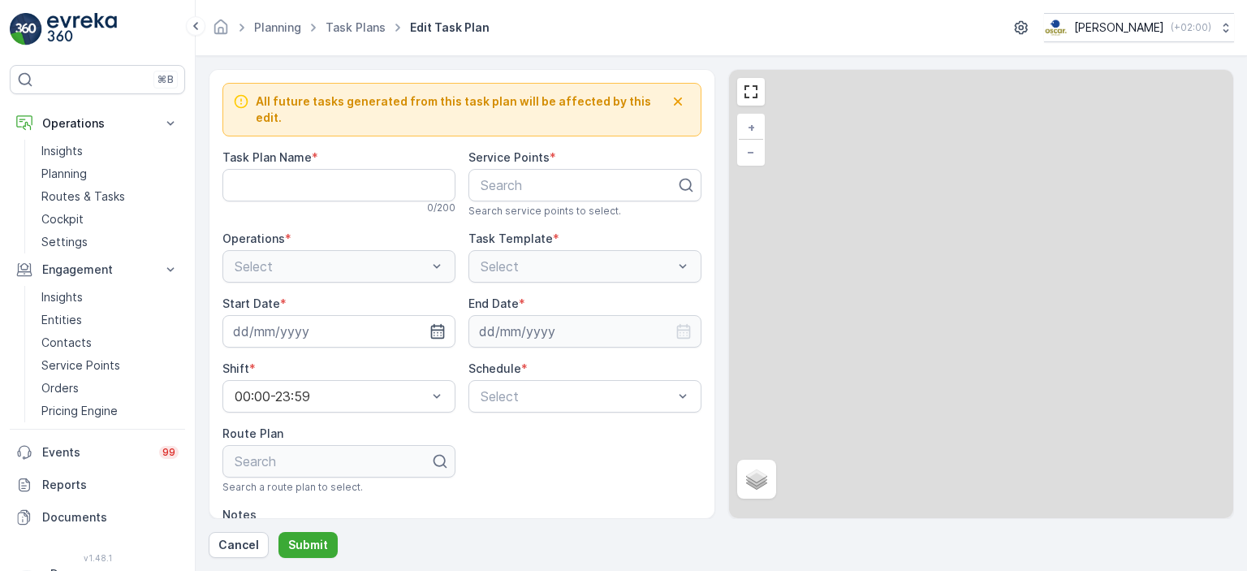
type Name "SL & SH Regular"
type input "[DATE]"
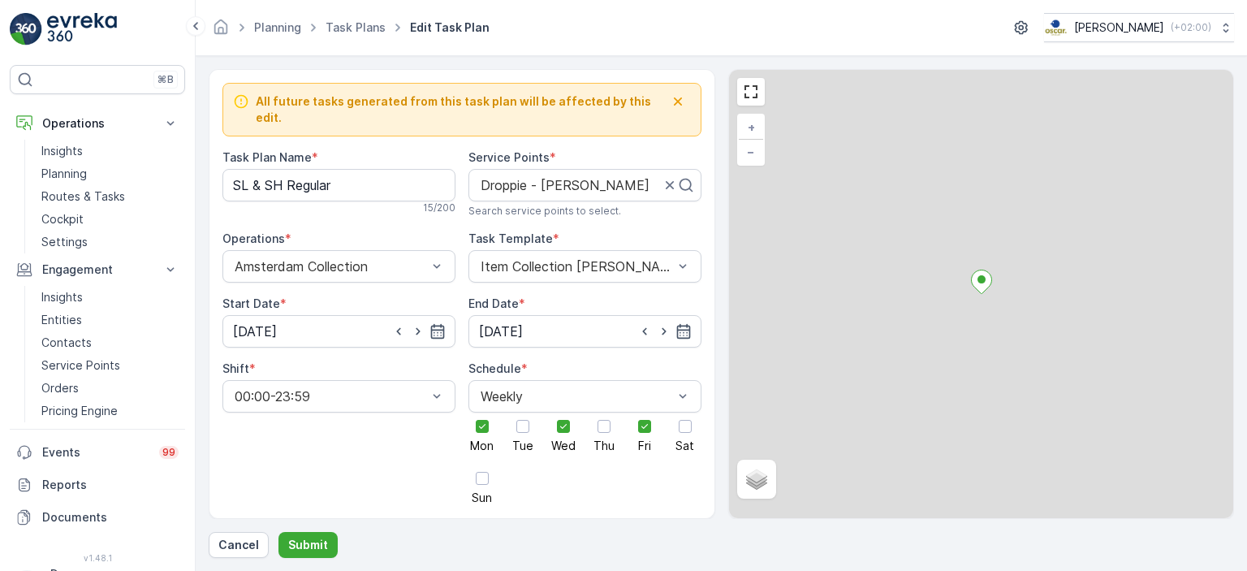
scroll to position [571, 0]
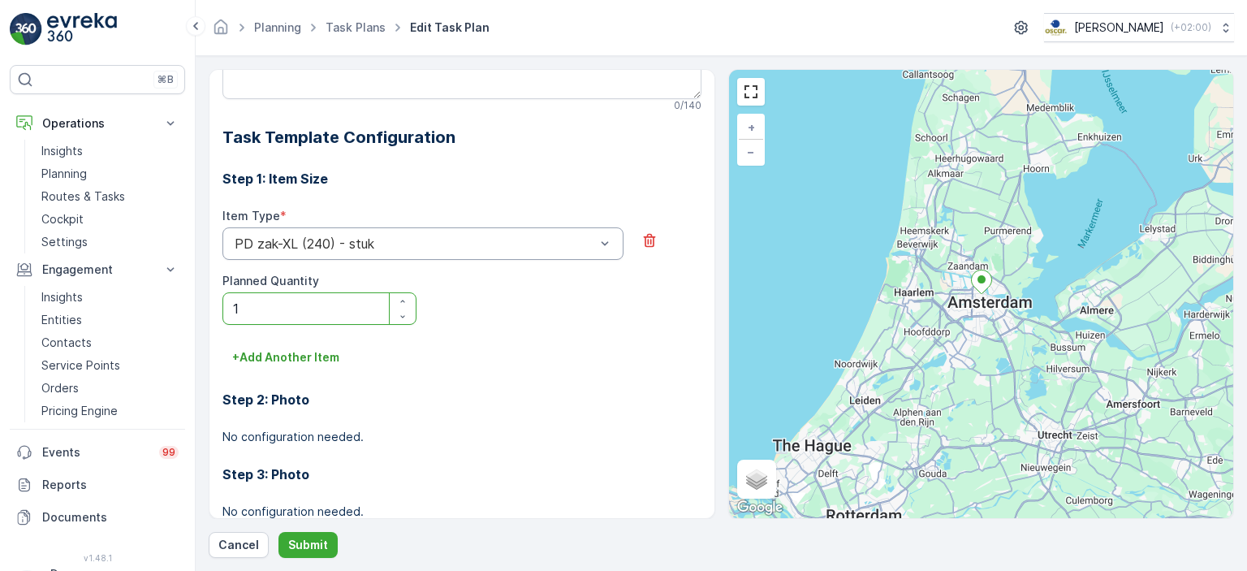
click at [578, 236] on div at bounding box center [415, 243] width 364 height 15
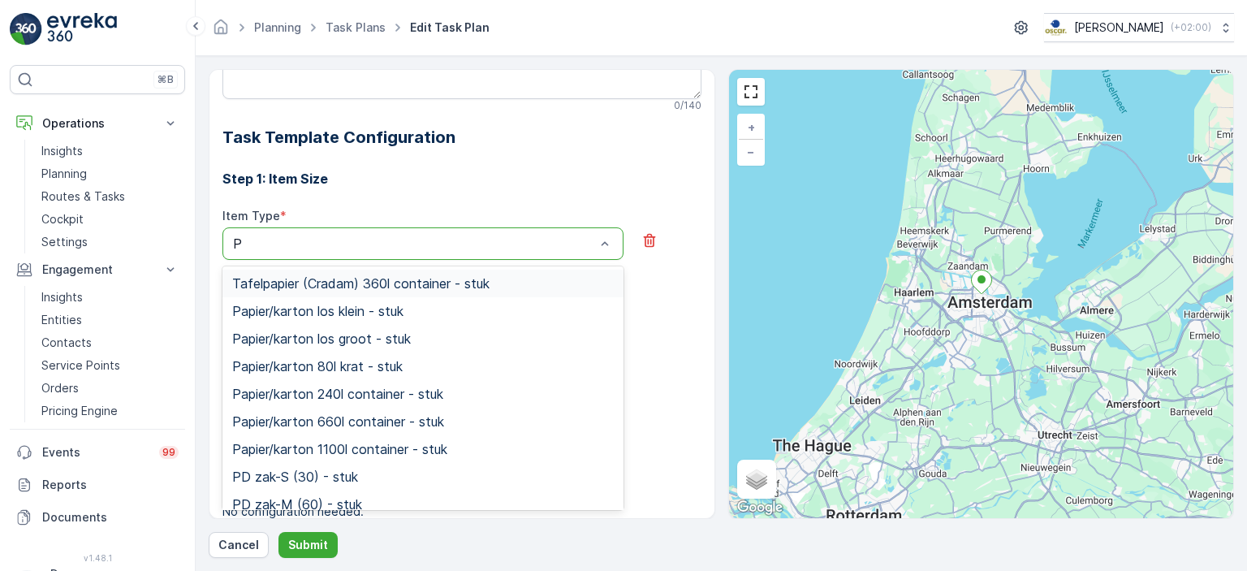
type input "PD"
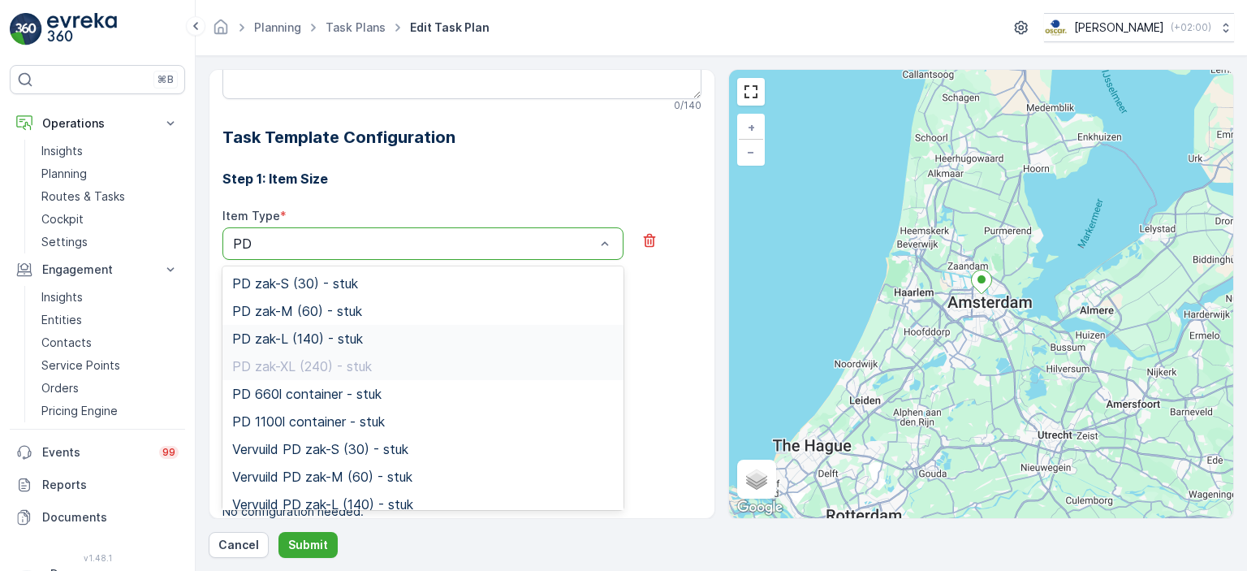
click at [403, 331] on div "PD zak-L (140) - stuk" at bounding box center [422, 338] width 381 height 15
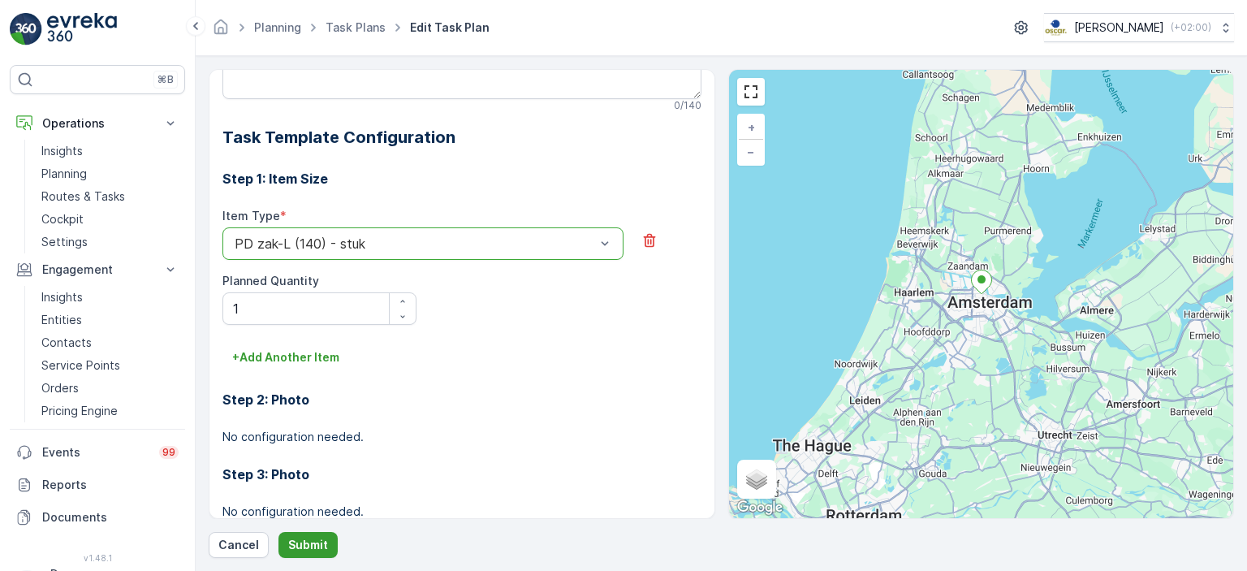
click at [299, 538] on p "Submit" at bounding box center [308, 544] width 40 height 16
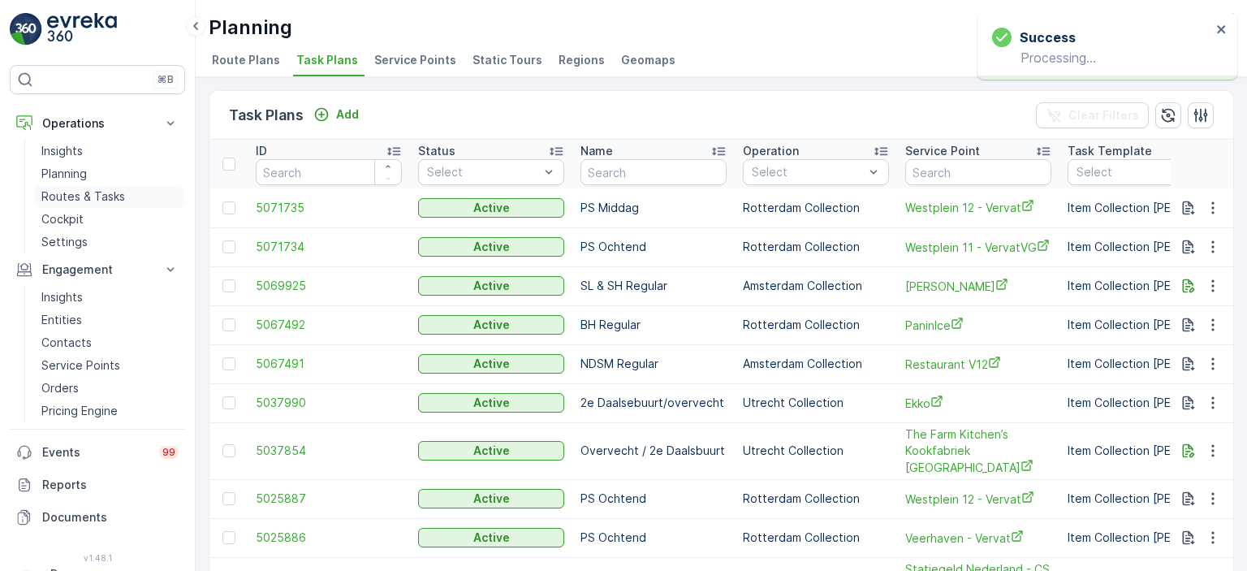
click at [74, 196] on p "Routes & Tasks" at bounding box center [83, 196] width 84 height 16
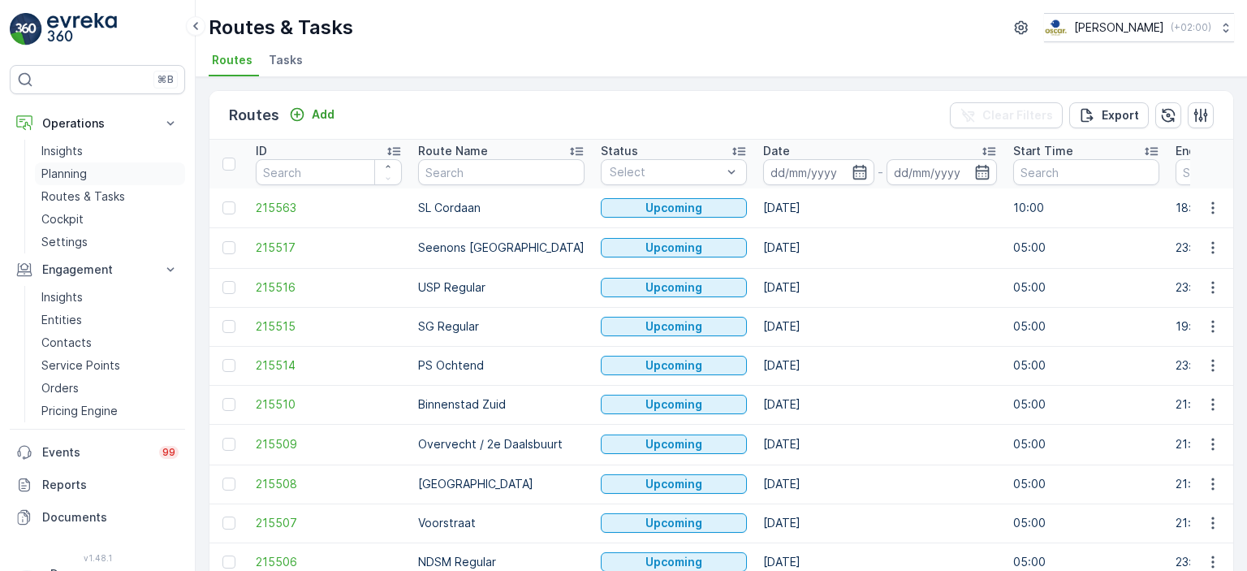
click at [73, 171] on p "Planning" at bounding box center [63, 174] width 45 height 16
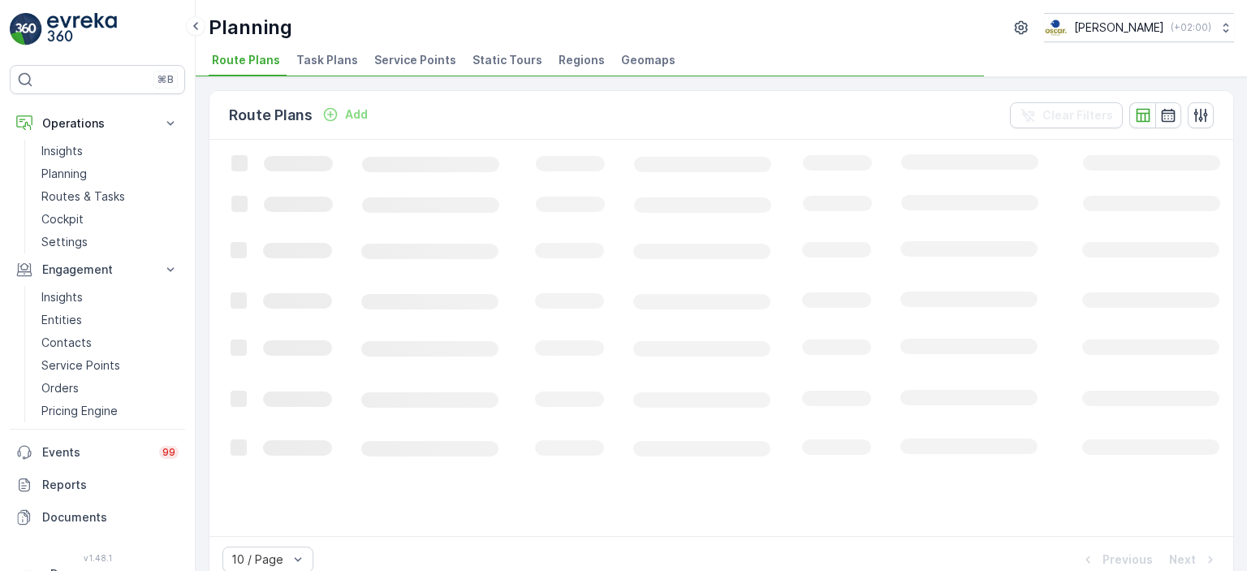
click at [319, 56] on span "Task Plans" at bounding box center [327, 60] width 62 height 16
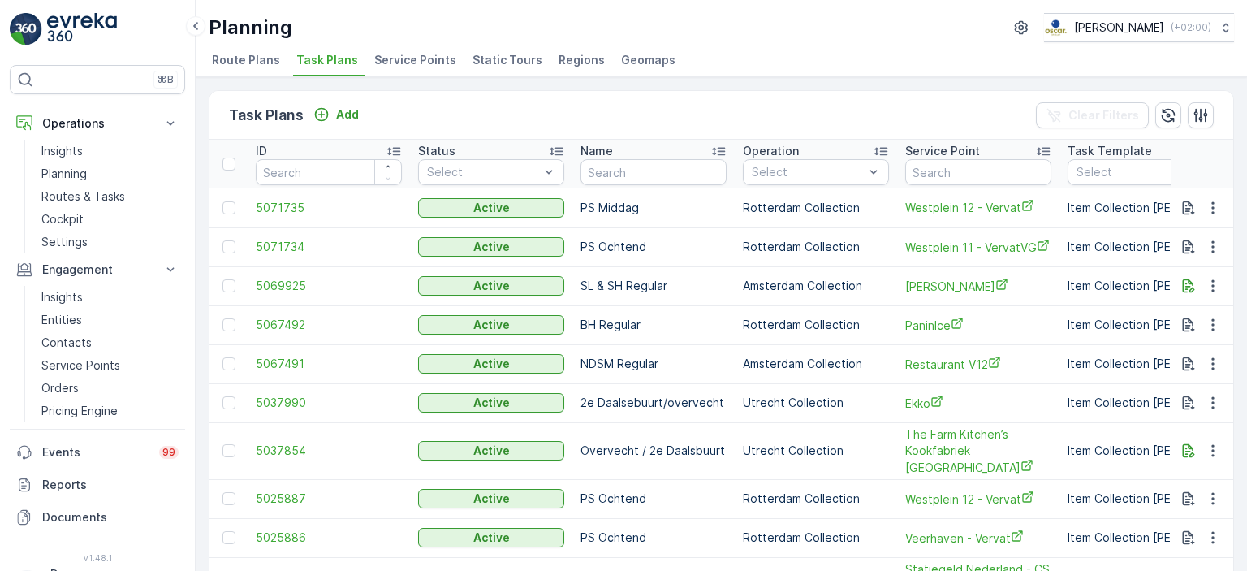
scroll to position [0, 185]
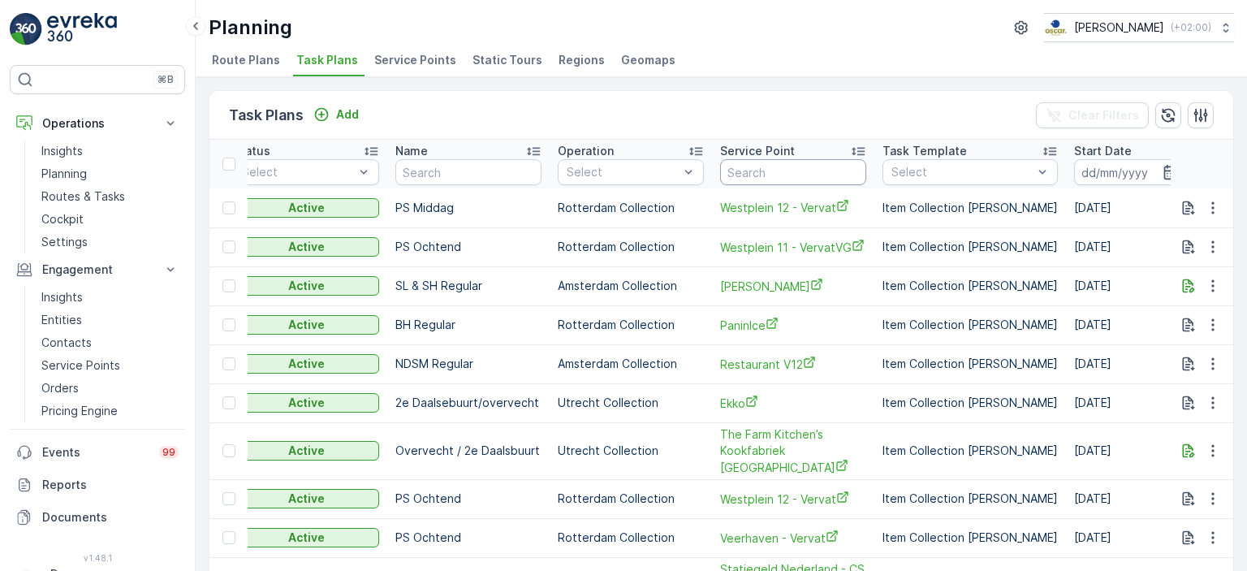
click at [750, 171] on input "text" at bounding box center [793, 172] width 146 height 26
type input "seaplace"
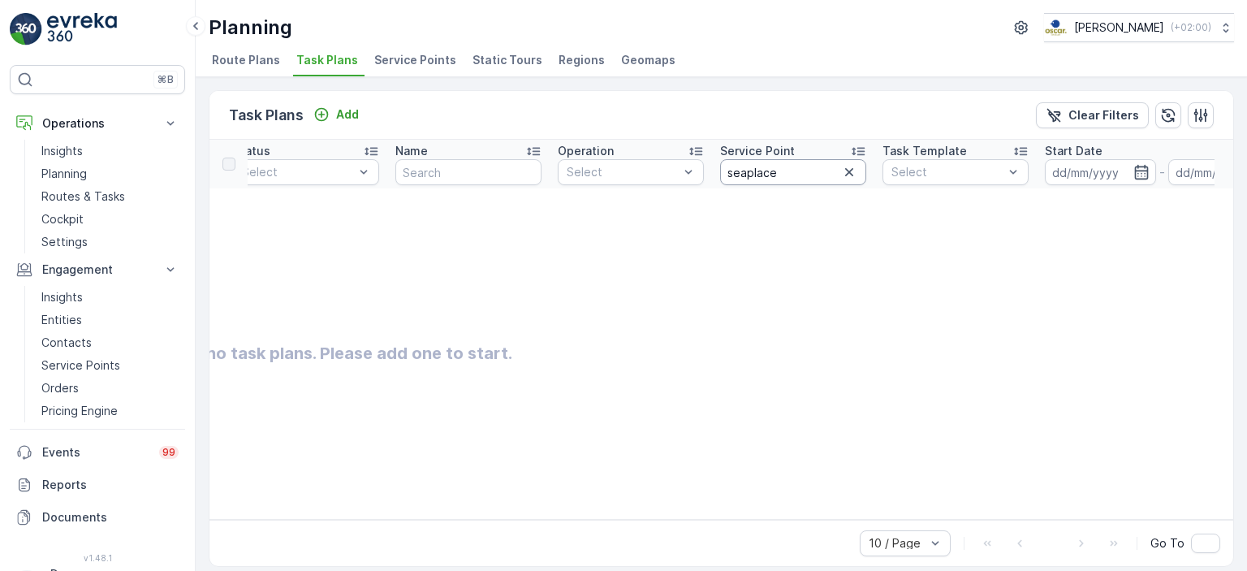
click at [749, 170] on input "seaplace" at bounding box center [793, 172] width 146 height 26
type input "sea place"
click at [802, 170] on input "sea place" at bounding box center [793, 172] width 146 height 26
type input "sea p"
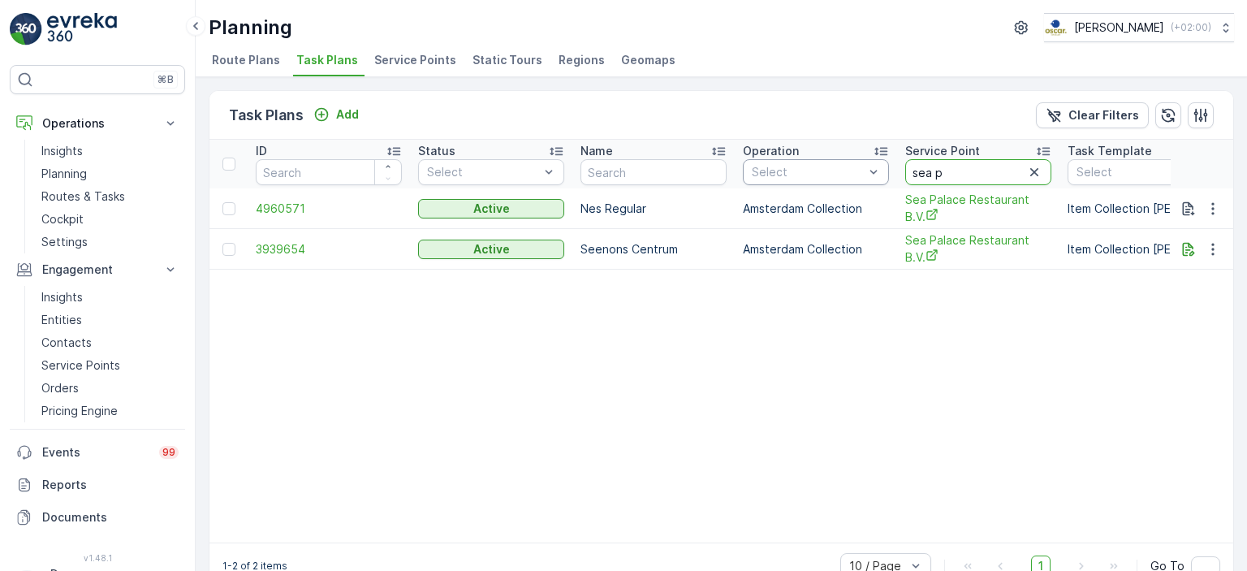
drag, startPoint x: 976, startPoint y: 169, endPoint x: 864, endPoint y: 175, distance: 112.1
type input "droppie"
